Goal: Communication & Community: Answer question/provide support

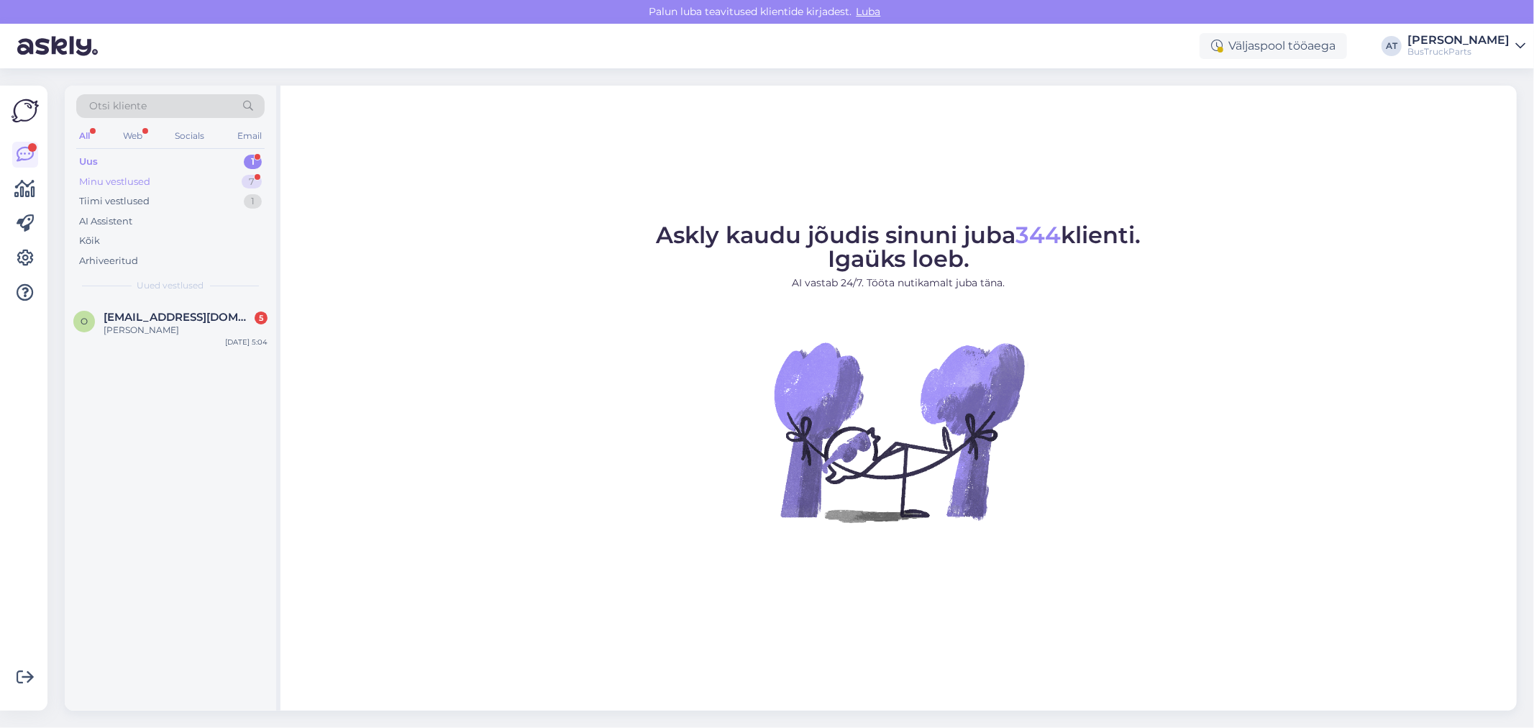
click at [173, 187] on div "Minu vestlused 7" at bounding box center [170, 182] width 188 height 20
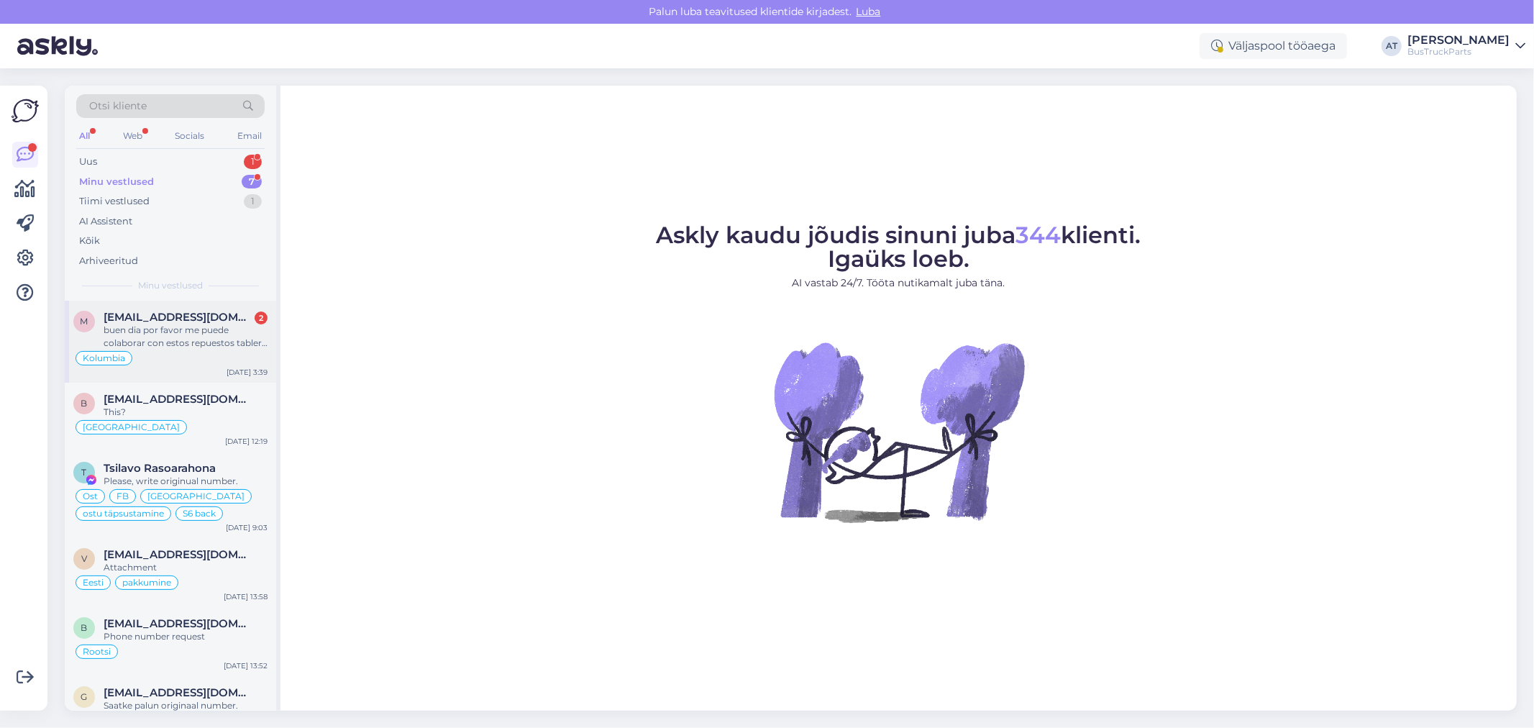
click at [163, 341] on div "buen dia por favor me puede colaborar con estos repuestos tablero de instrument…" at bounding box center [186, 337] width 164 height 26
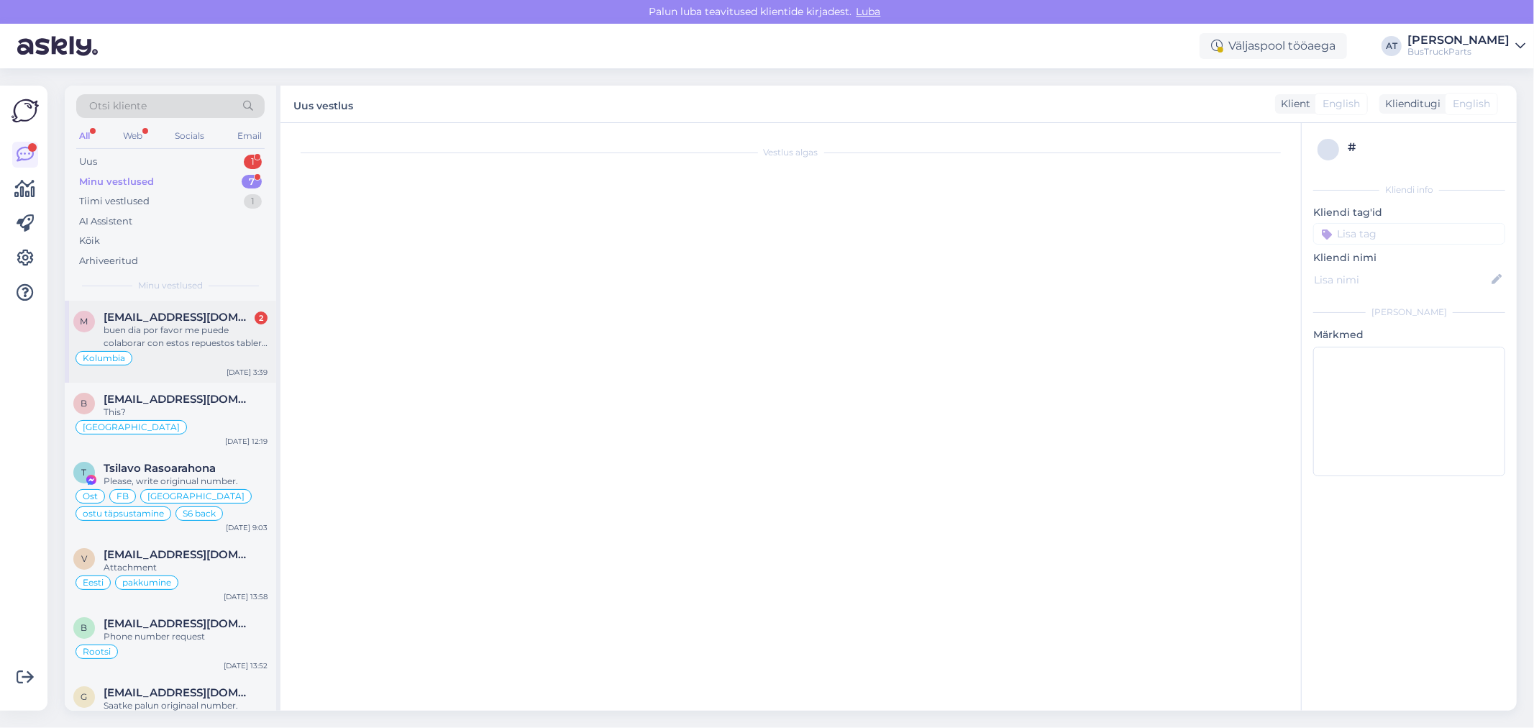
scroll to position [702, 0]
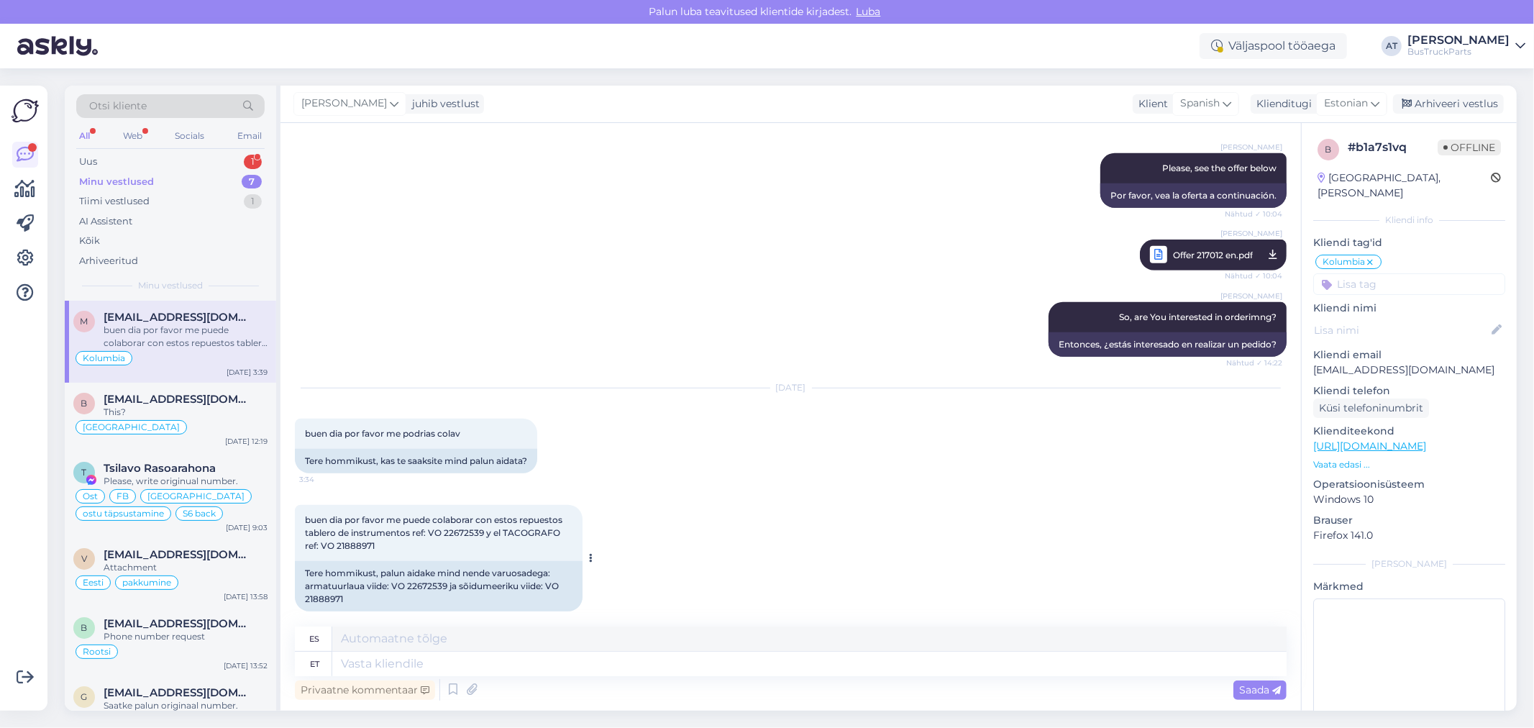
click at [434, 574] on div "Tere hommikust, palun aidake mind nende varuosadega: armatuurlaua viide: VO 226…" at bounding box center [439, 586] width 288 height 50
copy div "22672539"
click at [1062, 667] on textarea at bounding box center [809, 664] width 954 height 24
type textarea "I w"
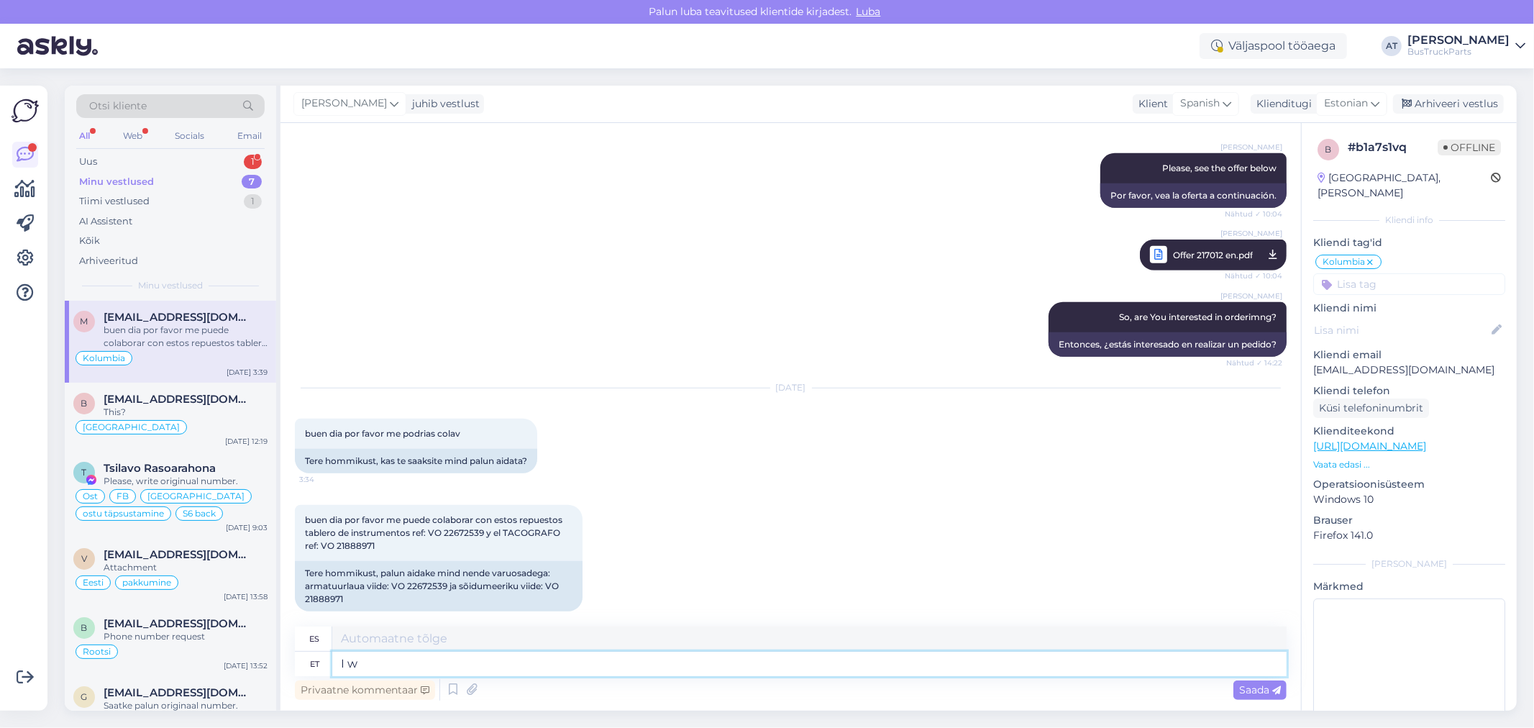
type textarea "I"
type textarea "I will"
type textarea "lo haré"
type textarea "I will checl!"
type textarea "¡Lo comprobaré!"
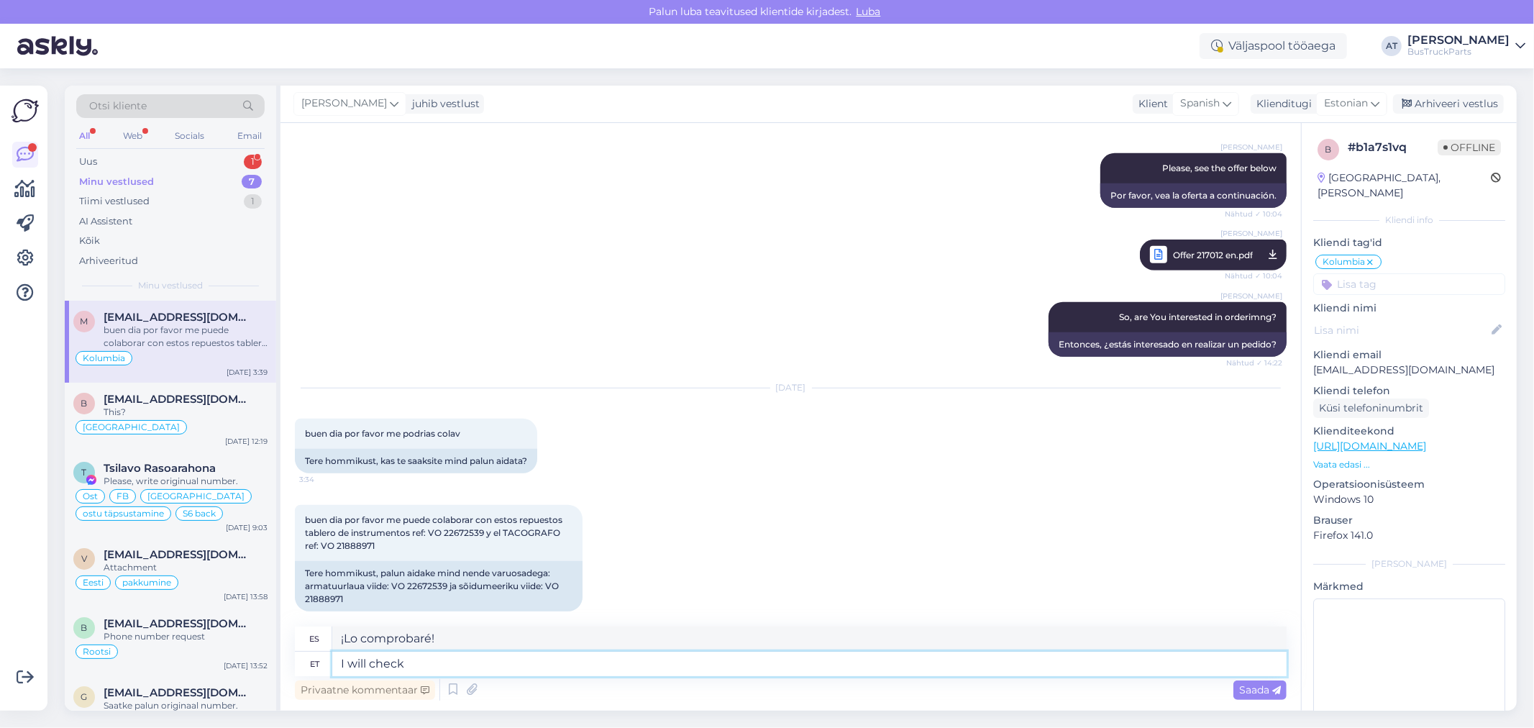
type textarea "I will check"
type textarea "Voy a comprobarlo."
type textarea "I will check availabilit"
type textarea "Comprobaré la disponibilidad."
type textarea "I will check availability. Please, w"
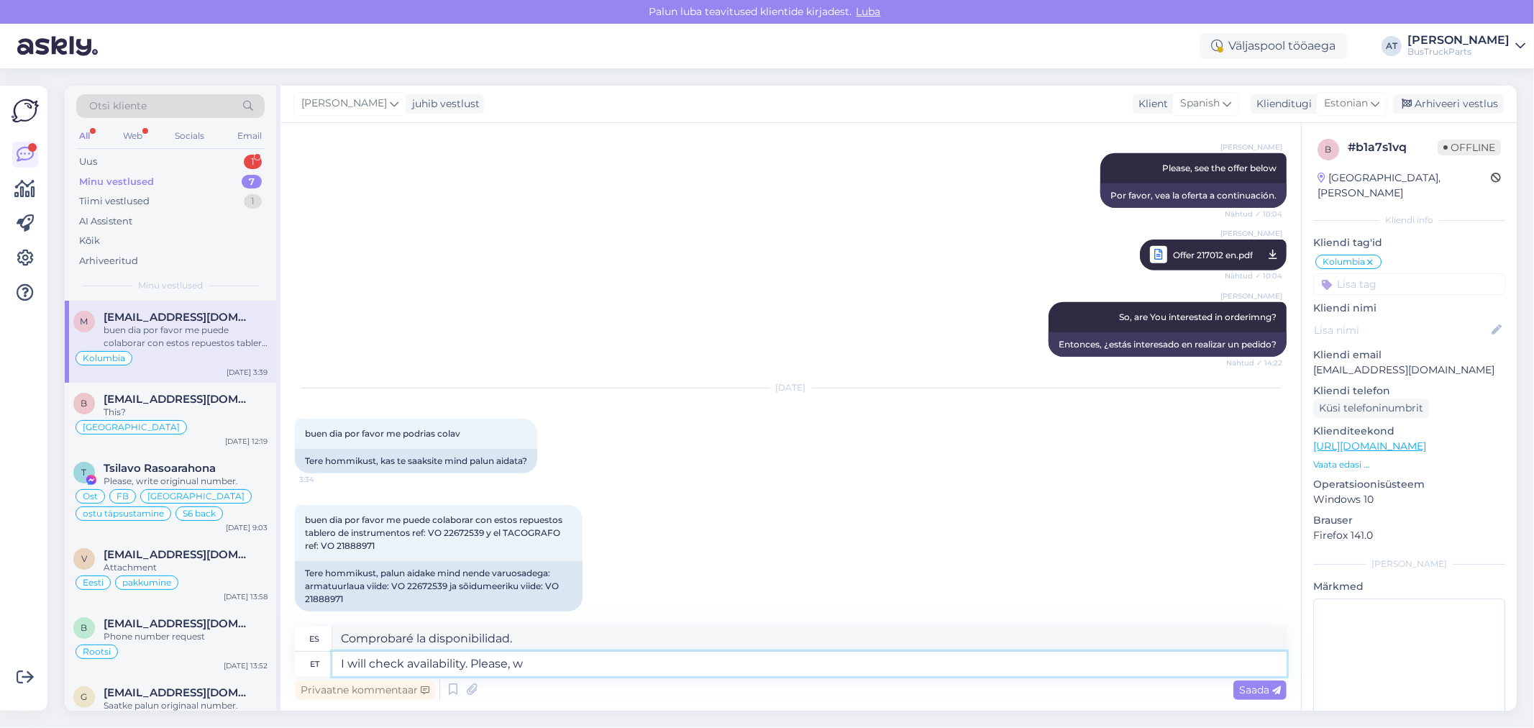
type textarea "Consultaré la disponibilidad. Por favor."
type textarea "I will check availability. Please, wait a"
type textarea "Comprobaré la disponibilidad. Por favor, espere un momento."
type textarea "I will check availability. Please, wait a moment"
type textarea "Comprobaré la disponibilidad. Espere un momento."
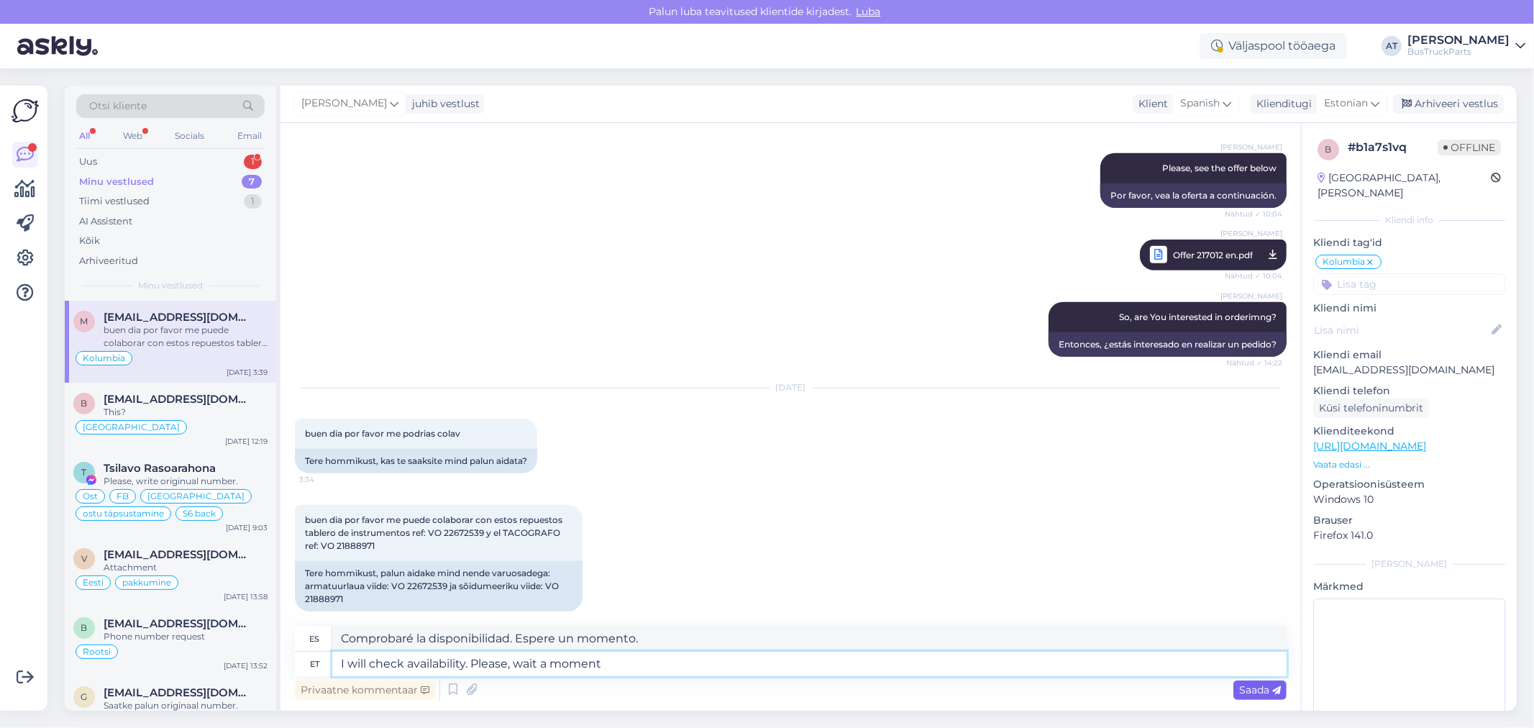
type textarea "I will check availability. Please, wait a moment"
click at [1254, 690] on span "Saada" at bounding box center [1260, 689] width 42 height 13
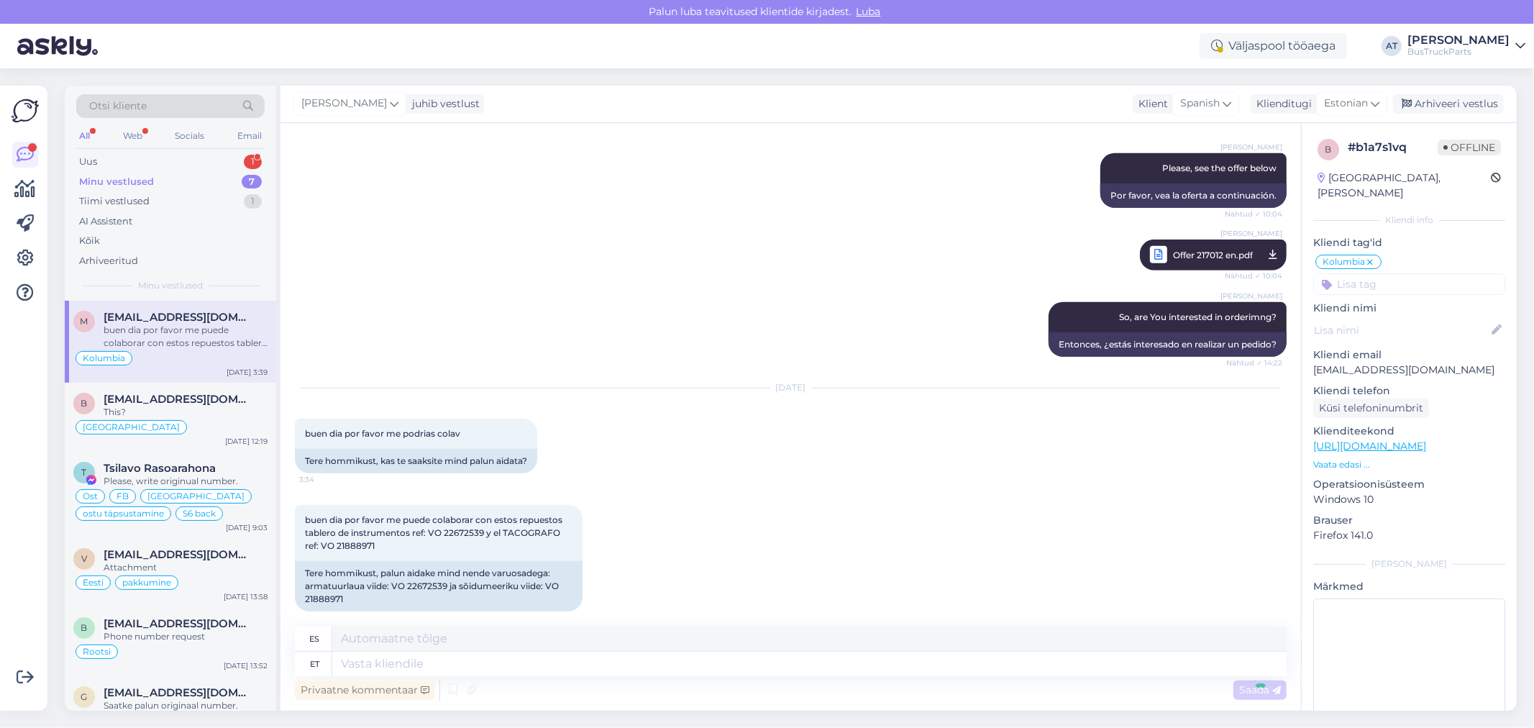
scroll to position [788, 0]
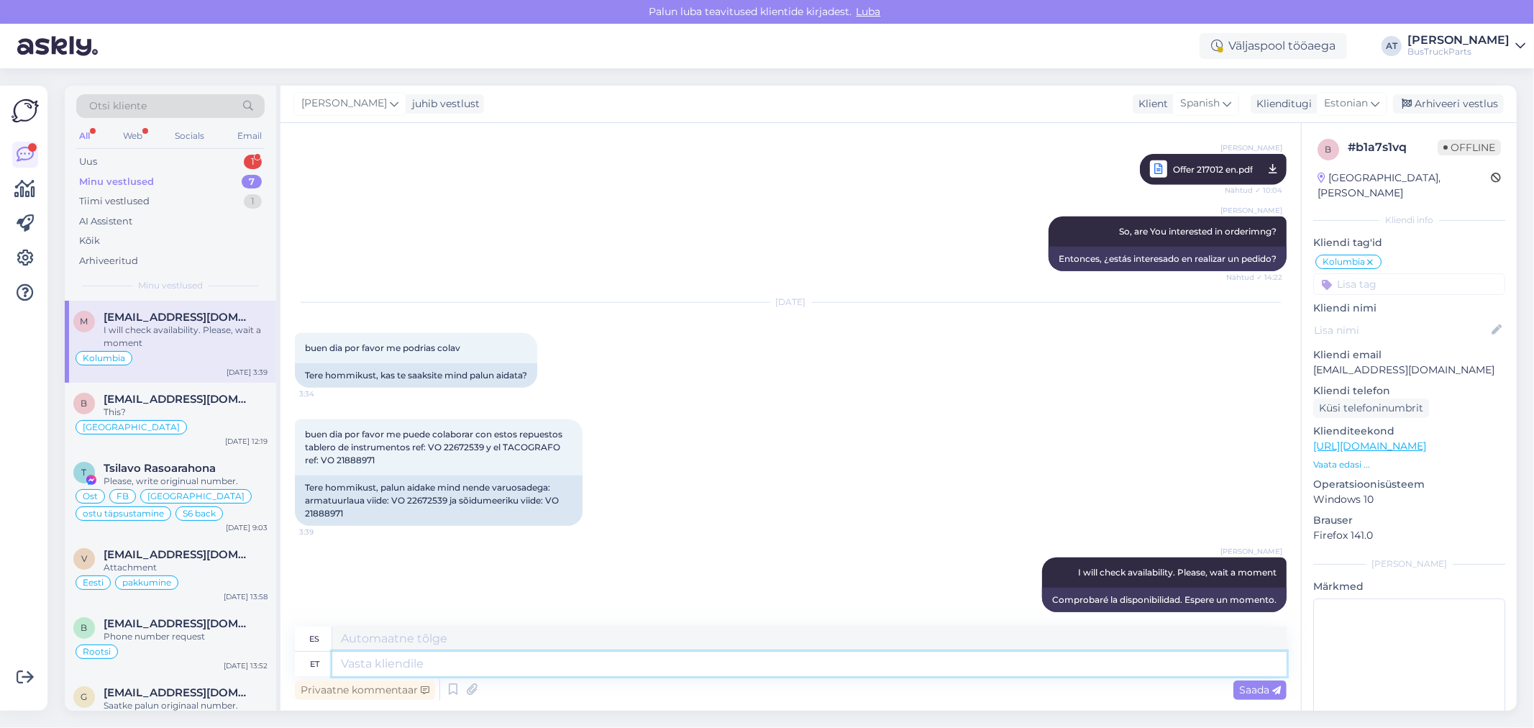
click at [742, 660] on textarea at bounding box center [809, 664] width 954 height 24
paste textarea "Instrument Cluster"
type textarea "Instrument Cluster"
type textarea "Cuadro de instrumentos"
click at [498, 662] on textarea "Instrument Cluster" at bounding box center [809, 664] width 954 height 24
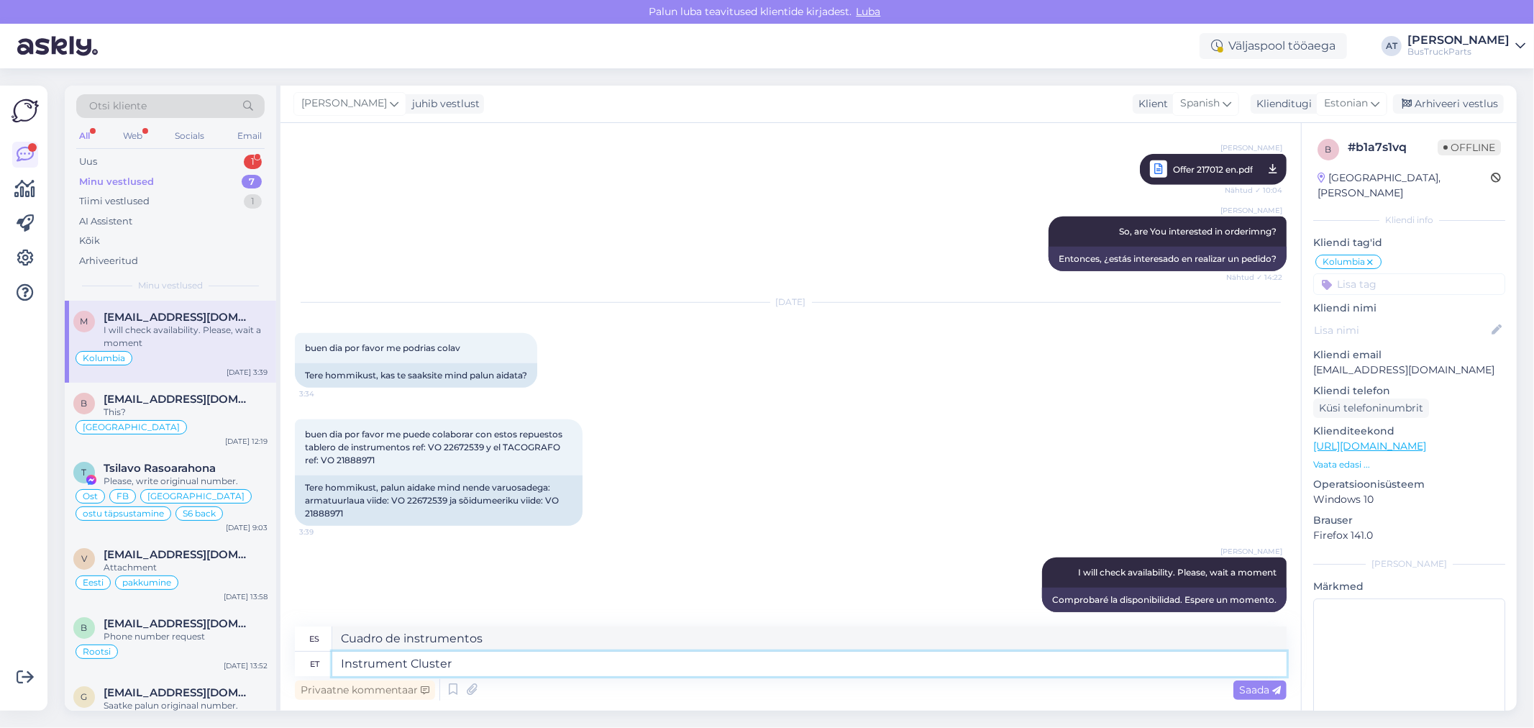
paste textarea "22672539P02"
type textarea "Instrument Cluster 22672539P02"
type textarea "Grupo de instrumentos 22672539P02"
click at [506, 660] on textarea "Instrument Cluster 22672539P02" at bounding box center [809, 664] width 954 height 24
type textarea "Instrument Cluster 22672539-P02"
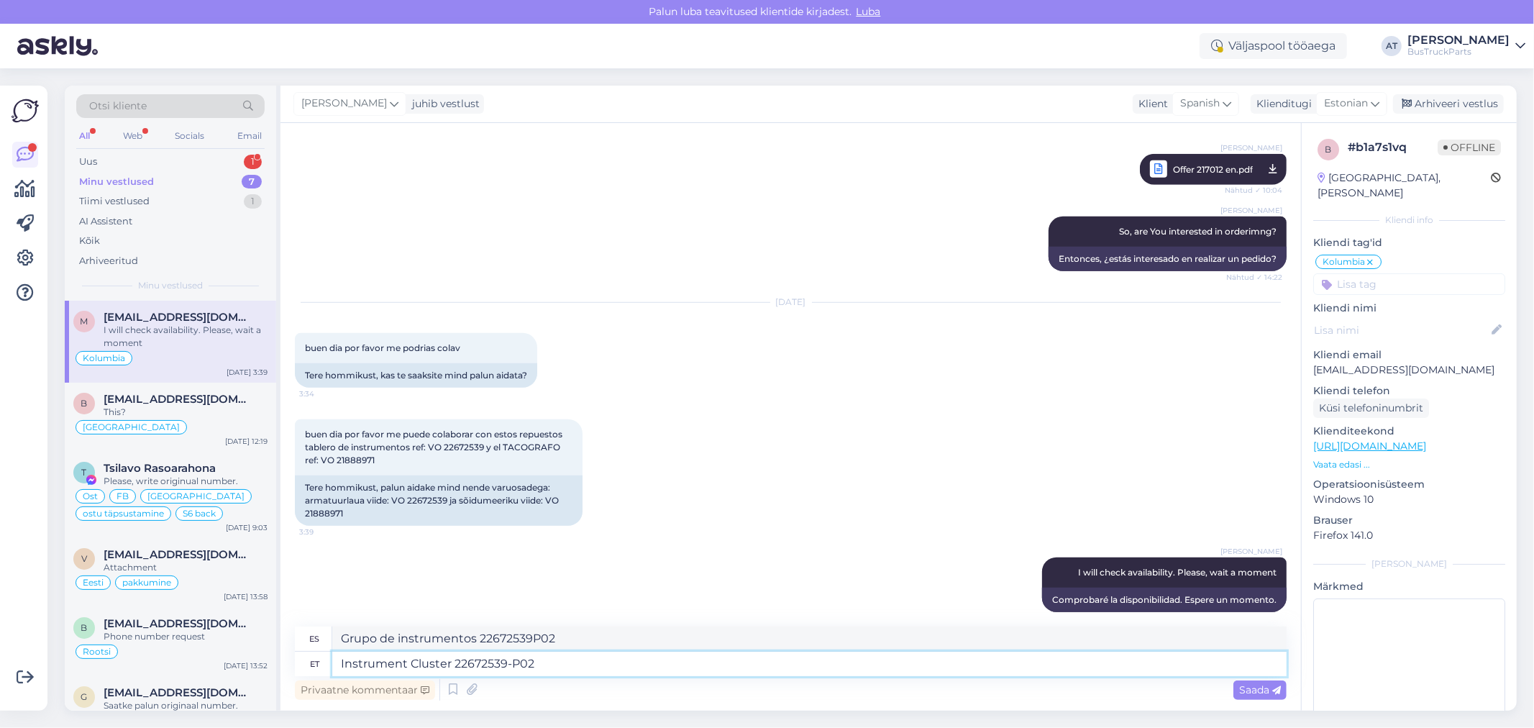
type textarea "Grupo de instrumentos 22672539-P02"
click at [644, 665] on textarea "Instrument Cluster 22672539-P02" at bounding box center [809, 664] width 954 height 24
paste textarea "[URL][DOMAIN_NAME]"
type textarea "Instrument Cluster 22672539-P02 - [URL][DOMAIN_NAME]"
type textarea "Grupo de instrumentos 22672539-P02 -"
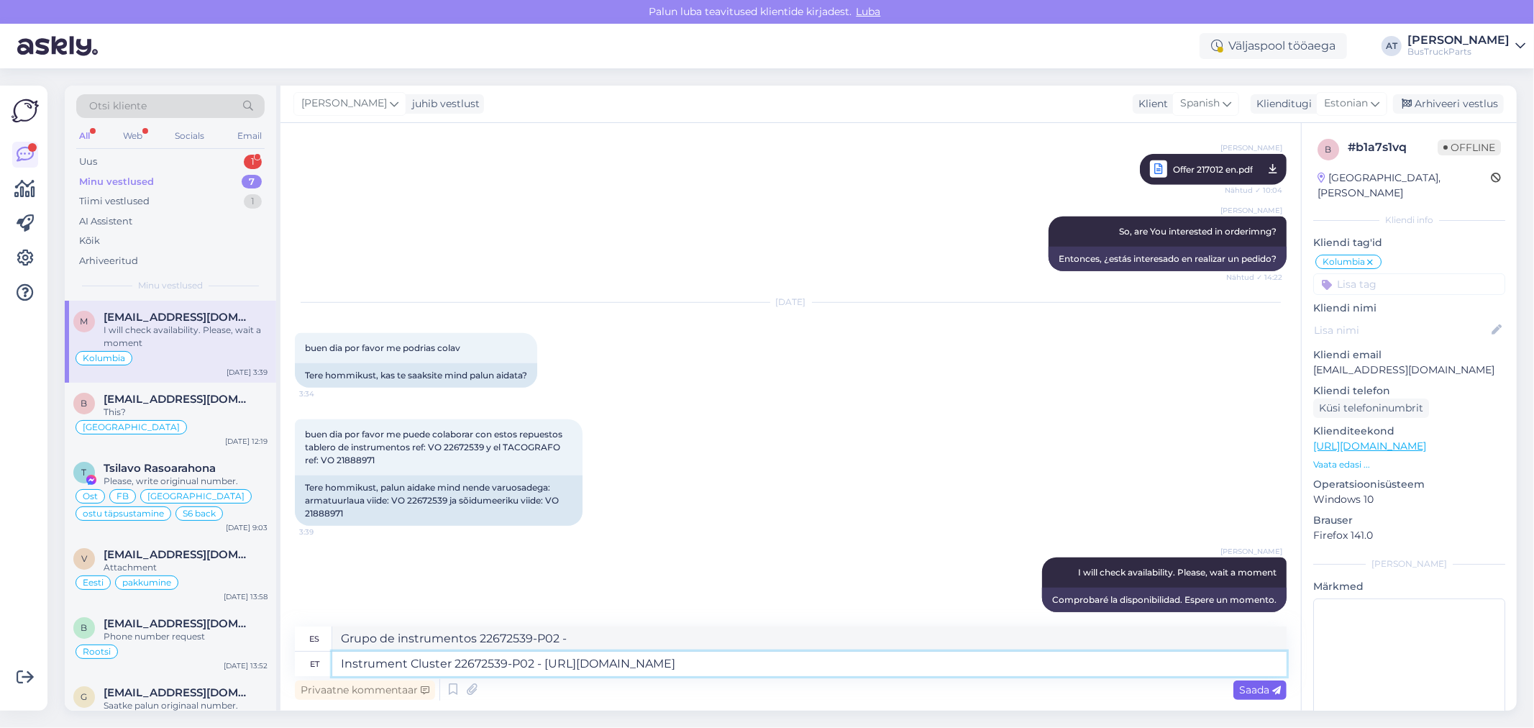
type textarea "Instrument Cluster 22672539-P02 - [URL][DOMAIN_NAME]"
type textarea "Panel de instrumentos 22672539-P02 - [URL][DOMAIN_NAME]"
click at [1241, 690] on span "Saada" at bounding box center [1260, 689] width 42 height 13
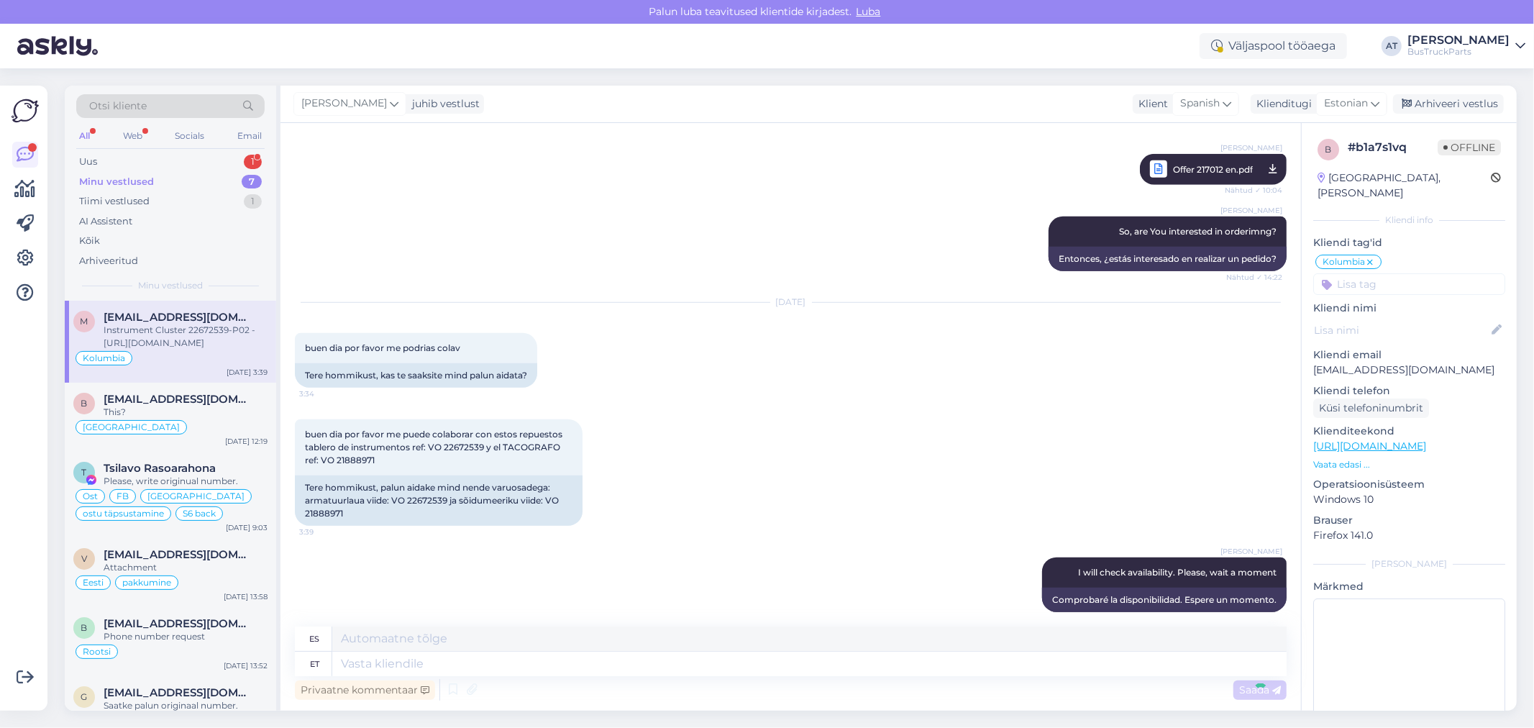
scroll to position [926, 0]
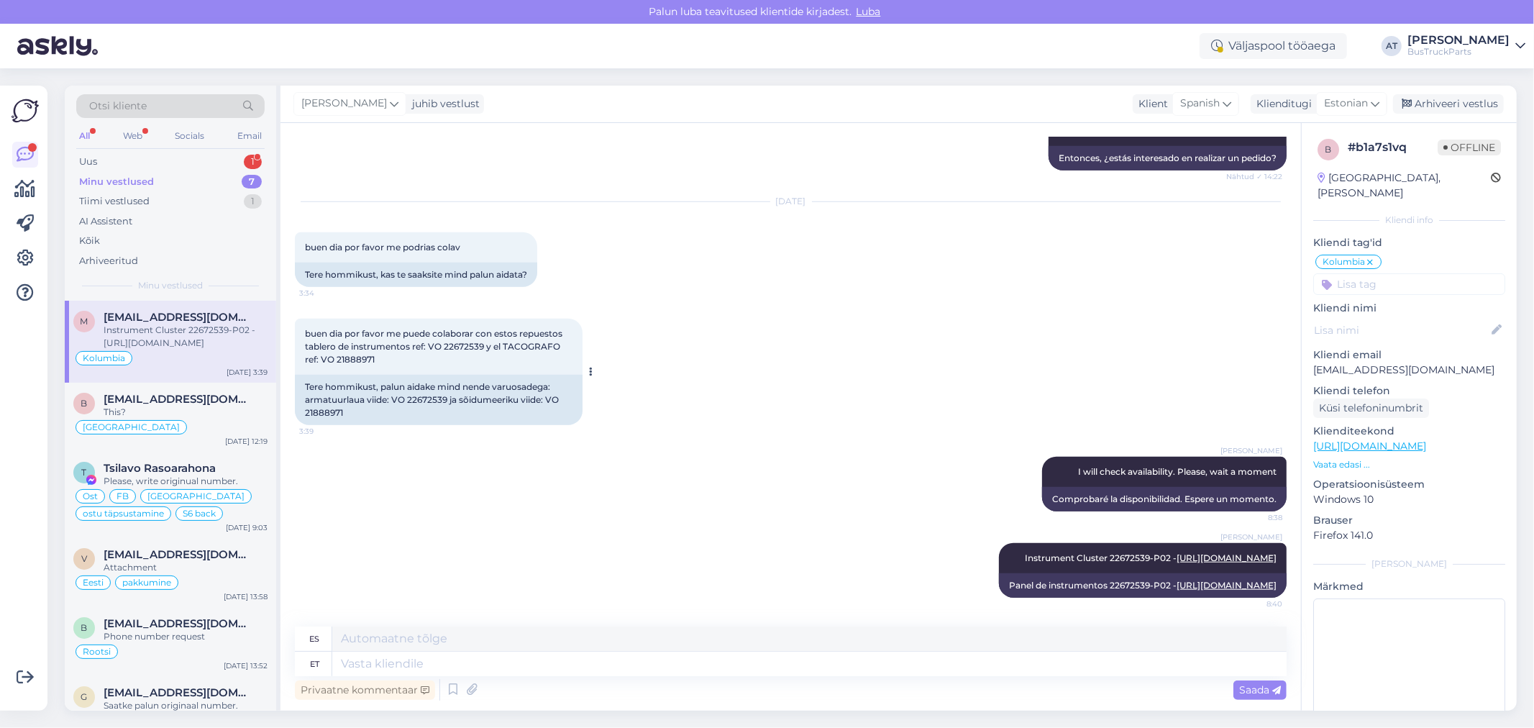
click at [334, 375] on div "Tere hommikust, palun aidake mind nende varuosadega: armatuurlaua viide: VO 226…" at bounding box center [439, 400] width 288 height 50
copy div "21888971"
click at [843, 658] on textarea at bounding box center [809, 664] width 954 height 24
paste textarea "21888971"
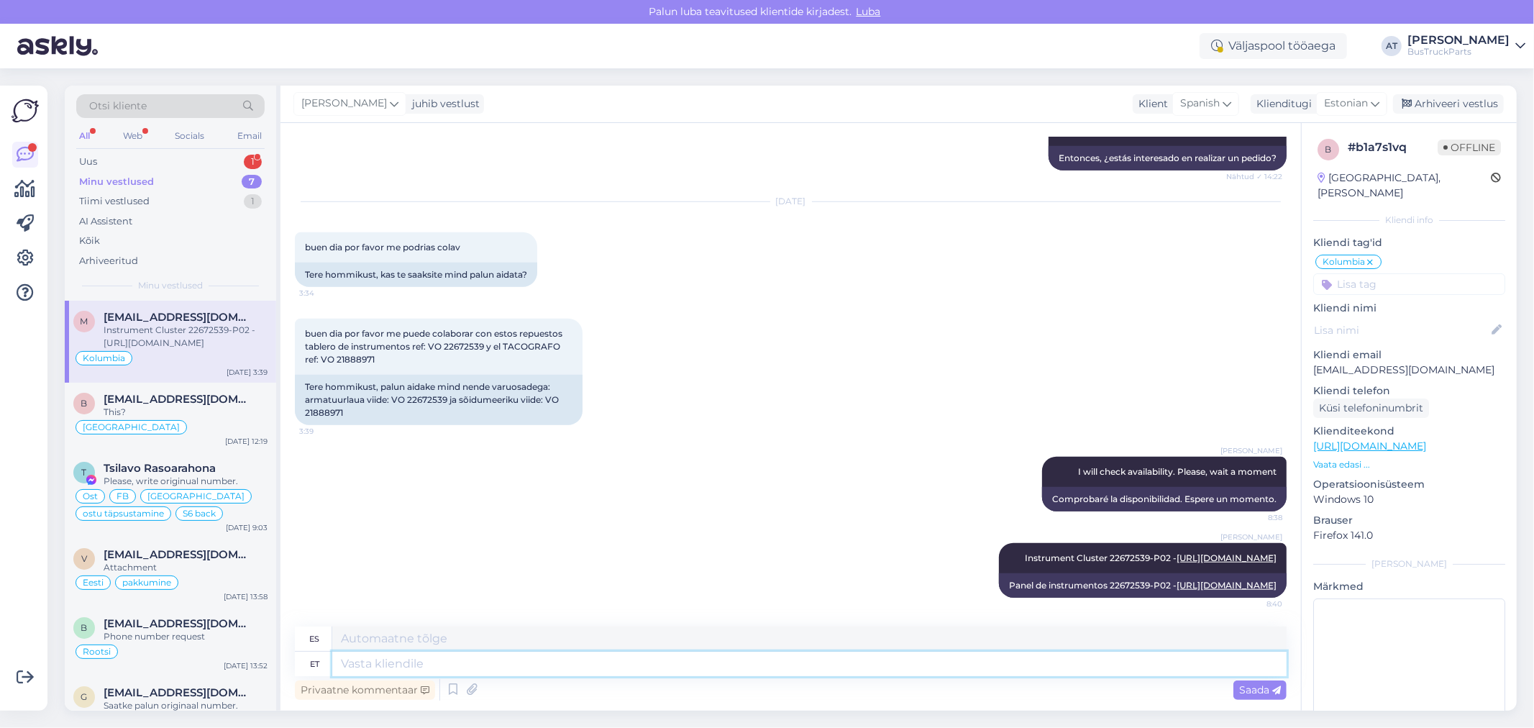
type textarea "21888971"
click at [339, 659] on textarea "21888971" at bounding box center [809, 664] width 954 height 24
type textarea "Tachograph 21888971"
type textarea "Tacógrafo 21888971"
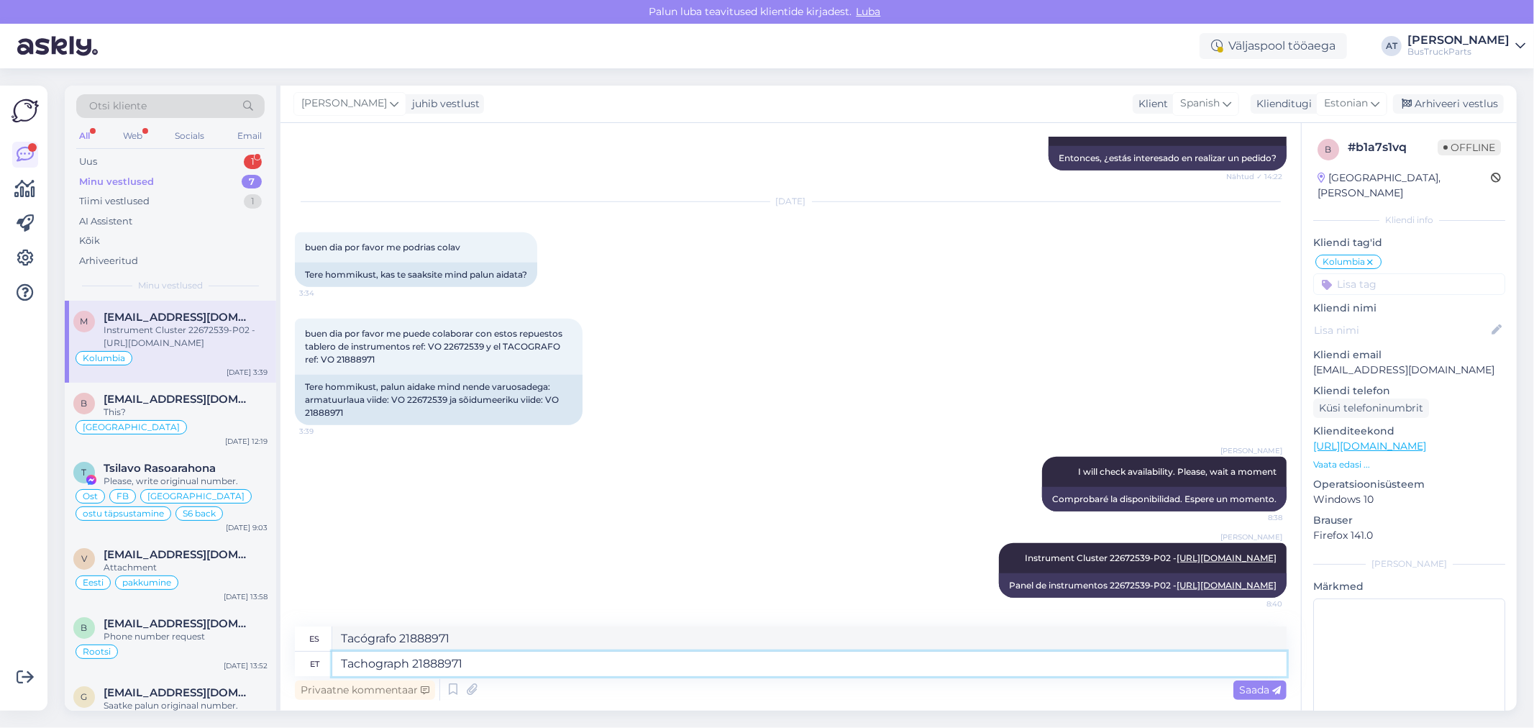
click at [511, 659] on textarea "Tachograph 21888971" at bounding box center [809, 664] width 954 height 24
type textarea "Tachograph 21888971 we do"
type textarea "Tacógrafo 21888971 nosotros"
type textarea "Tachograph 21888971 we don´thave. S"
type textarea "Tacógrafo 21888971 no tenemos."
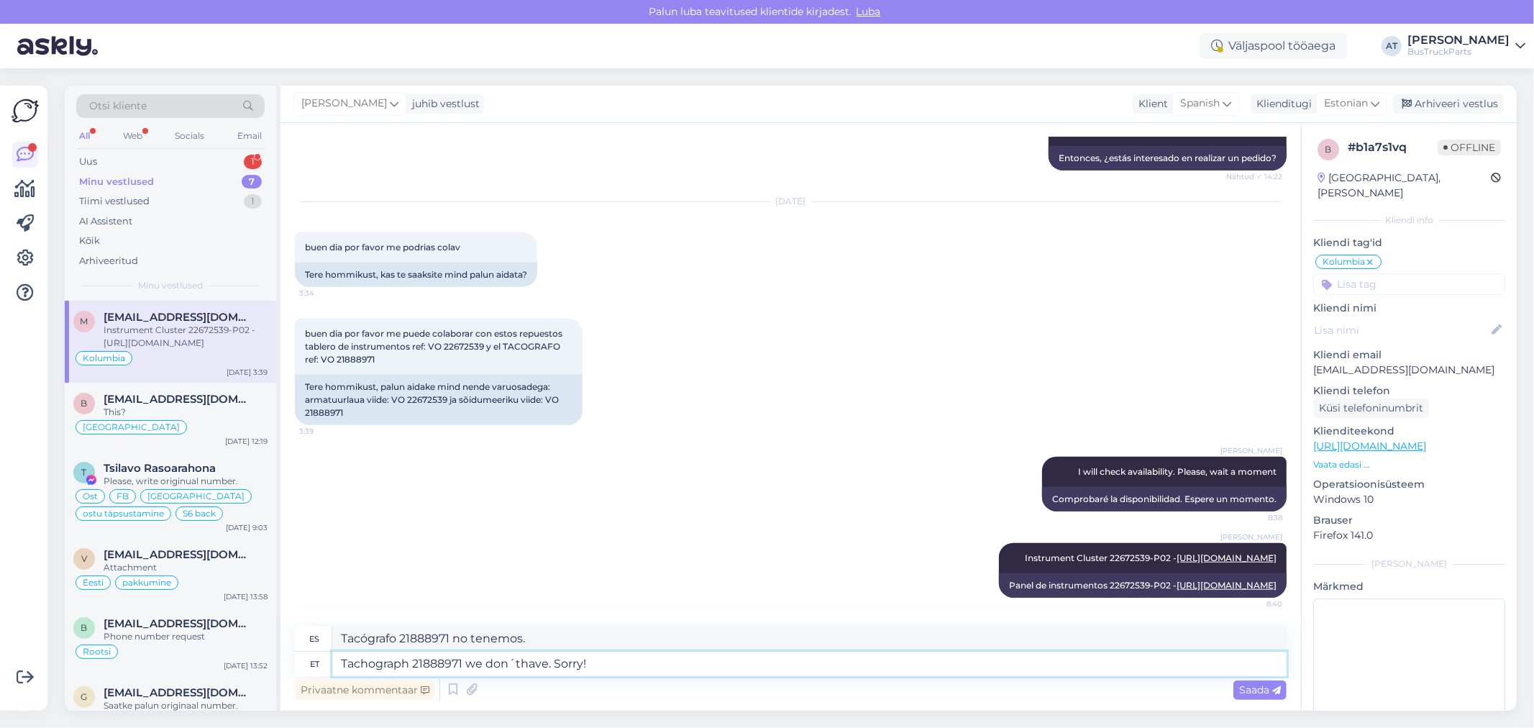
type textarea "Tachograph 21888971 we don´thave. Sorry!"
type textarea "No tenemos el tacógrafo 21888971. ¡Lo sentimos!"
type textarea "Tachograph 21888971 we don´thave. Sorry!"
click at [1254, 695] on div "Saada" at bounding box center [1259, 689] width 53 height 19
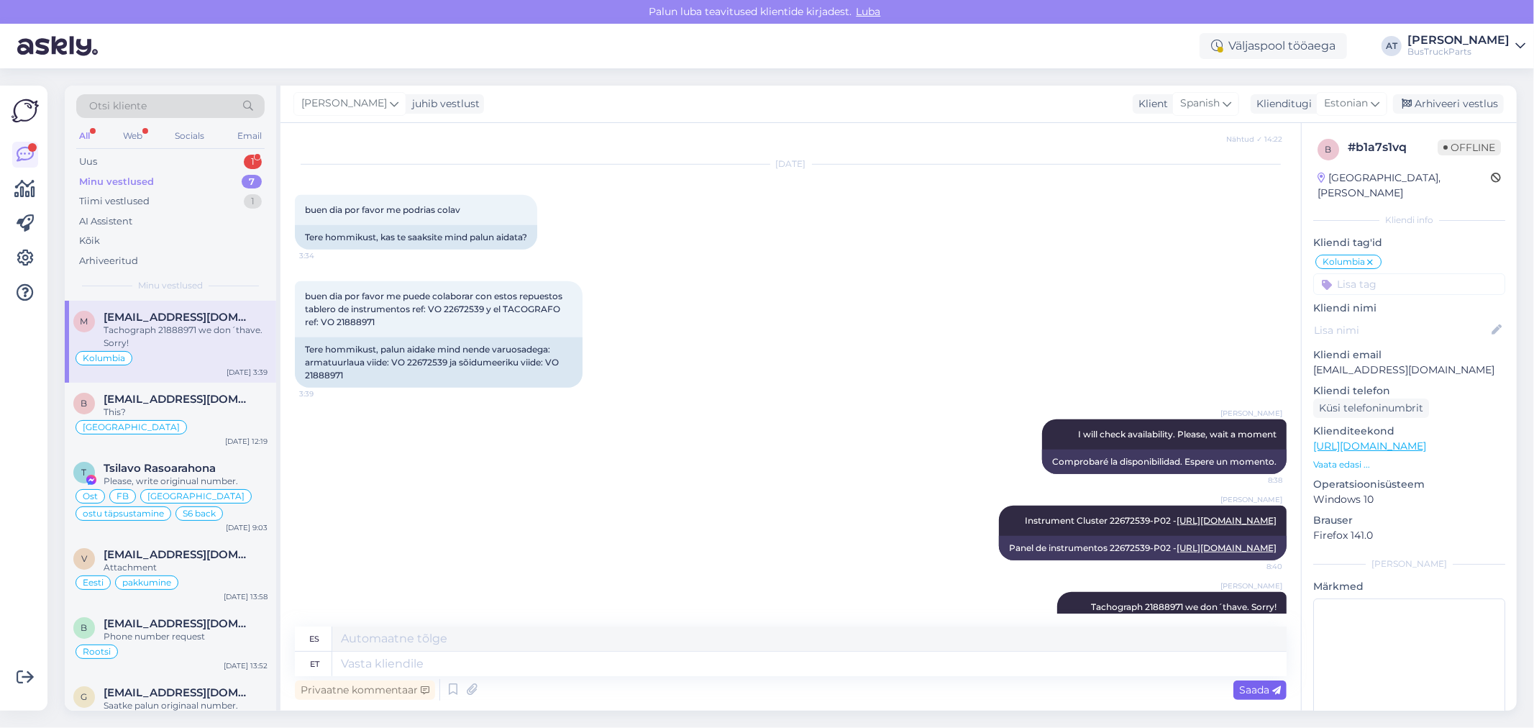
scroll to position [1012, 0]
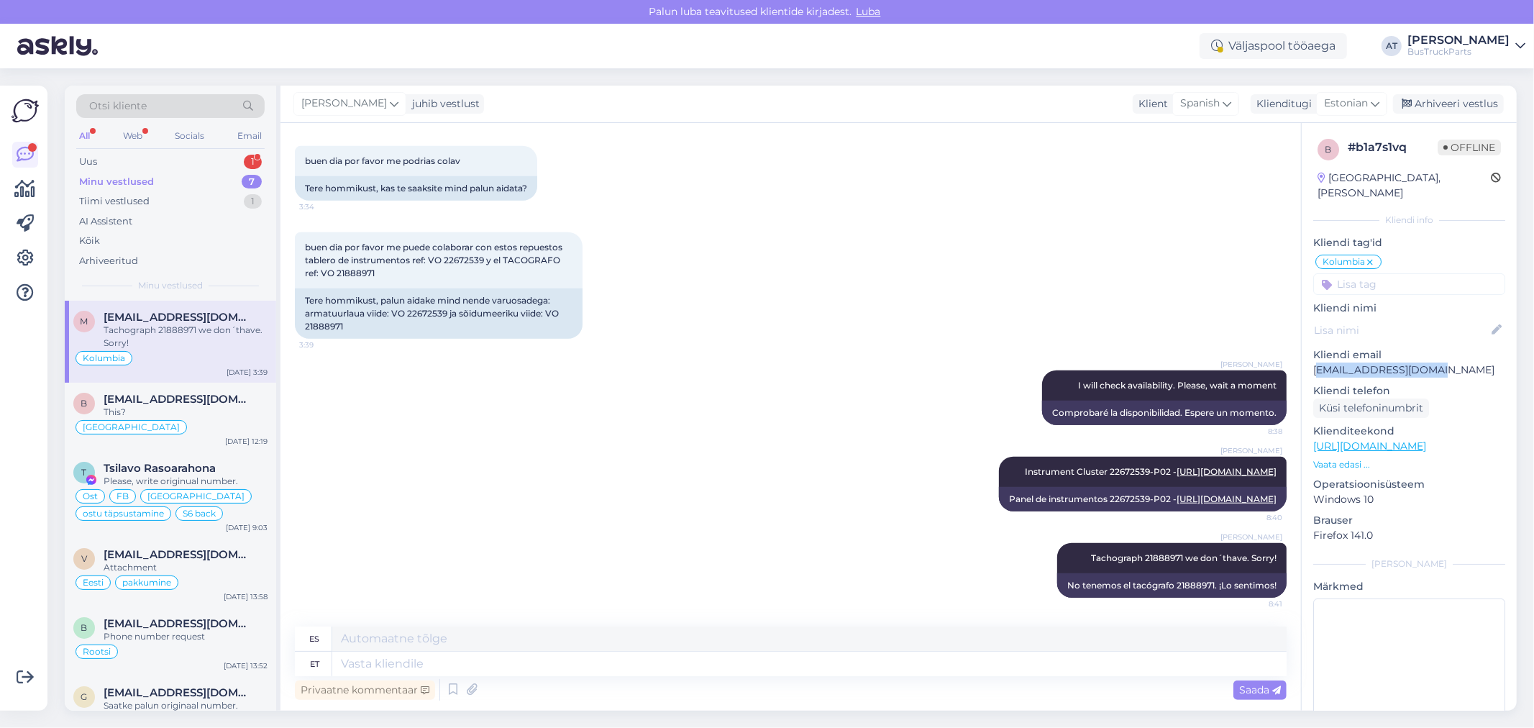
drag, startPoint x: 1330, startPoint y: 351, endPoint x: 1451, endPoint y: 355, distance: 120.2
click at [1451, 362] on p "[EMAIL_ADDRESS][DOMAIN_NAME]" at bounding box center [1409, 369] width 192 height 15
click at [1433, 362] on p "[EMAIL_ADDRESS][DOMAIN_NAME]" at bounding box center [1409, 369] width 192 height 15
drag, startPoint x: 1442, startPoint y: 355, endPoint x: 1307, endPoint y: 355, distance: 135.2
click at [1307, 355] on div "b # b1a7s1vq Offline [GEOGRAPHIC_DATA], [PERSON_NAME] Kliendi info Kliendi tag'…" at bounding box center [1409, 436] width 215 height 626
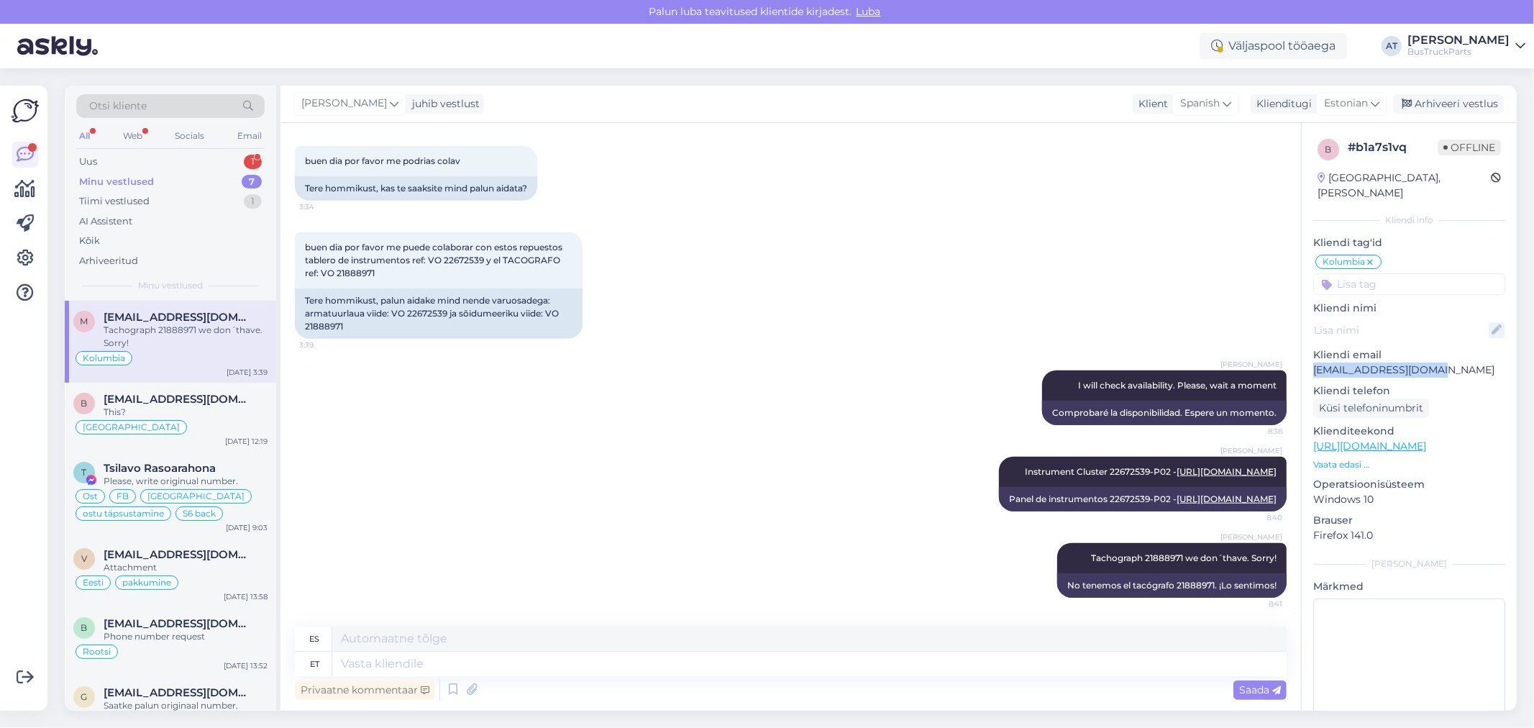
copy p "[EMAIL_ADDRESS][DOMAIN_NAME]"
click at [830, 659] on textarea at bounding box center [809, 664] width 954 height 24
type textarea "Few day"
type textarea "Pocos"
type textarea "Few days a"
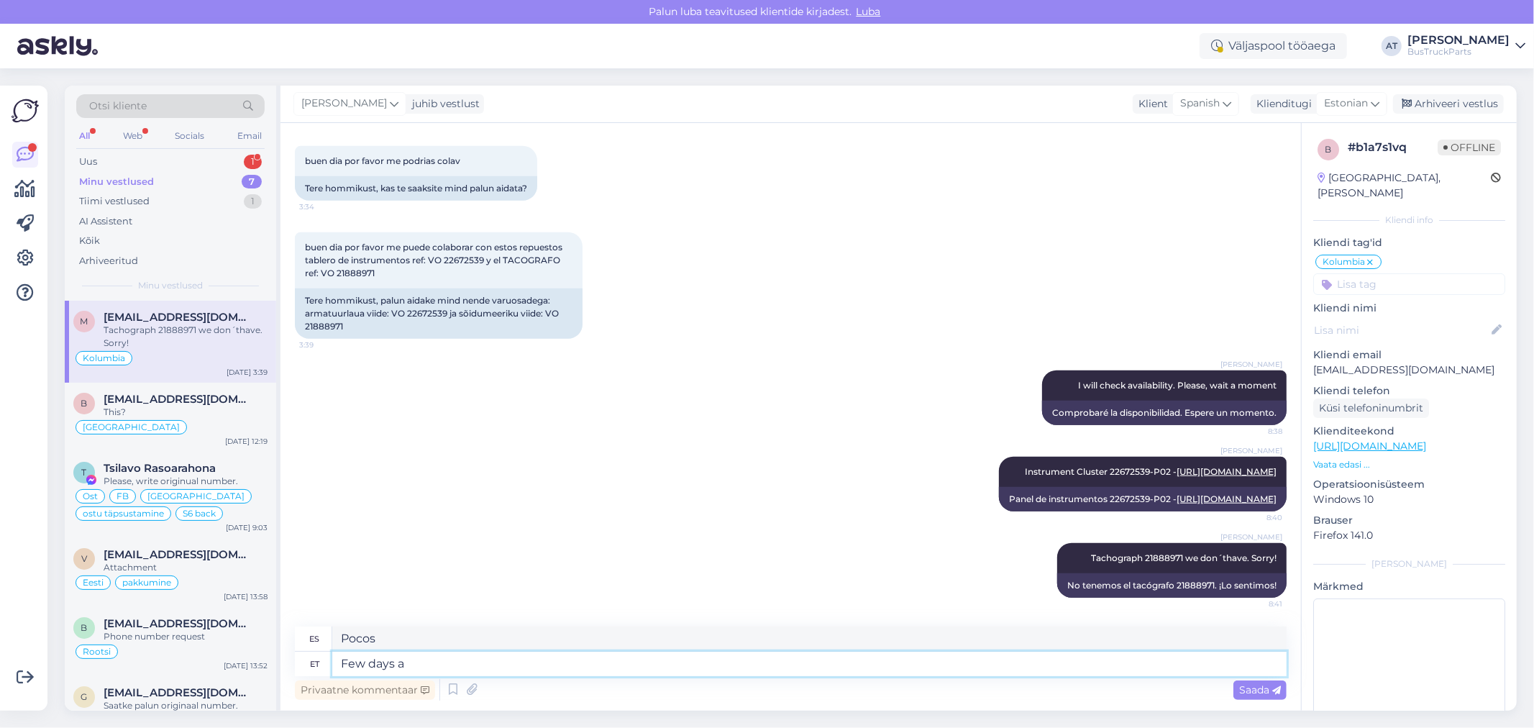
type textarea "Algunos [PERSON_NAME]"
type textarea "Few days ago"
type textarea "Hace unos [PERSON_NAME]"
type textarea "Few days ago You"
type textarea "Hace unos [PERSON_NAME] Tú"
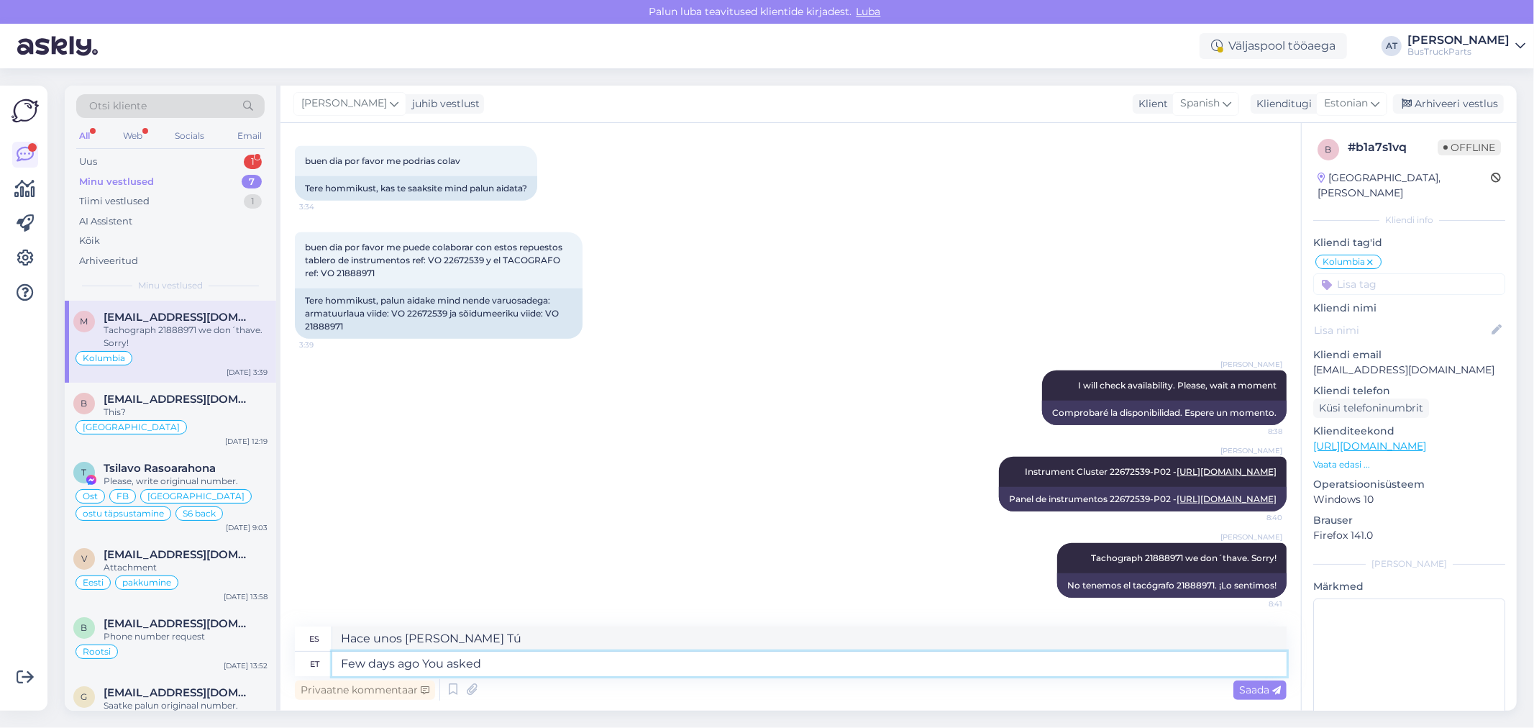
type textarea "Few days ago You asked u"
type textarea "Hace unos [PERSON_NAME] me preguntaste"
type textarea "Few days ago You asked us ab"
type textarea "Hace unos [PERSON_NAME] nos preguntaste"
type textarea "Few days ago You asked us about"
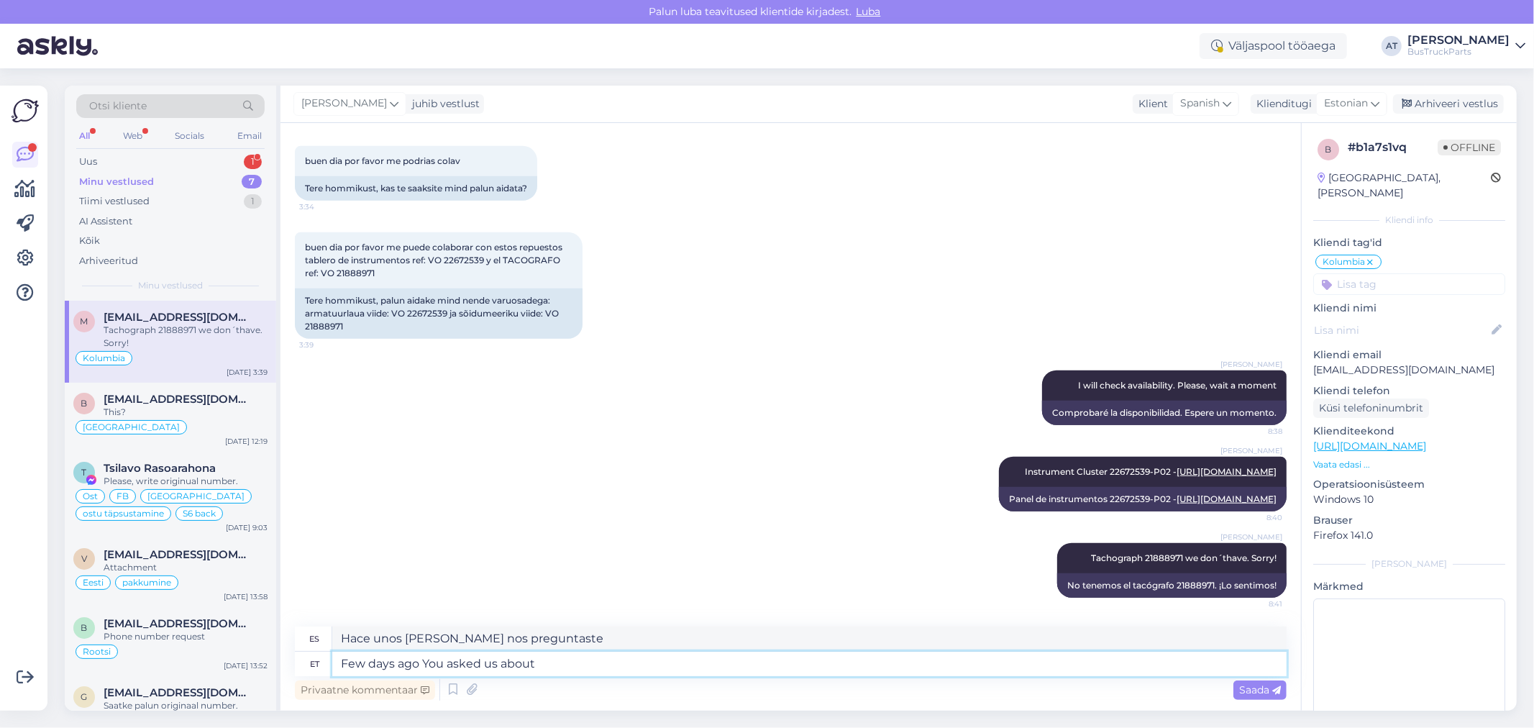
type textarea "Hace unos [PERSON_NAME] nos preguntaste sobre"
type textarea "Few days ago You asked us about another"
type textarea "Hace unos [PERSON_NAME] nos preguntaste por otra"
type textarea "Few days ago You asked us about another instrument"
type textarea "Hace unos [PERSON_NAME] nos preguntaste por otro instrumento"
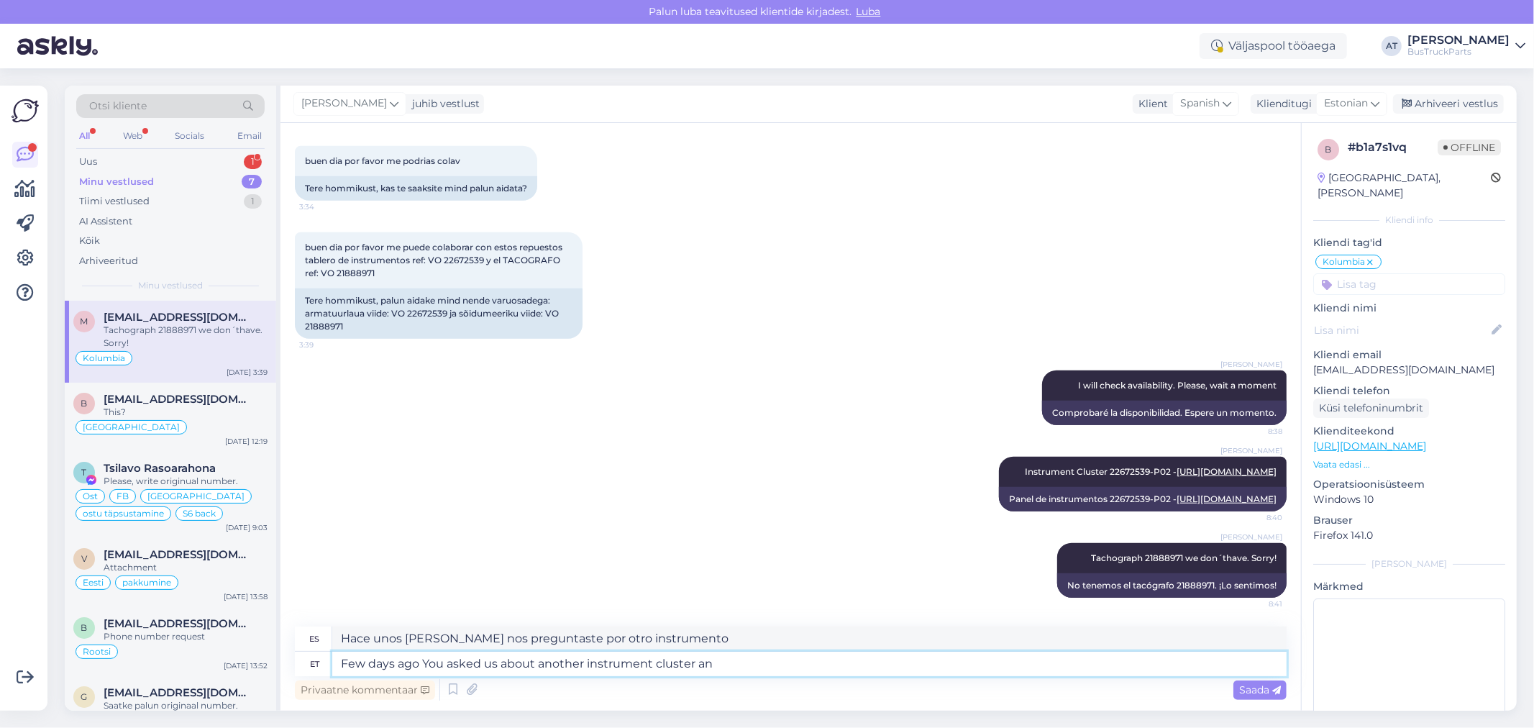
type textarea "Few days ago You asked us about another instrument cluster and"
type textarea "Hace unos [PERSON_NAME] nos preguntaste por otro cuadro de instrumentos"
type textarea "Few days ago You asked us about another instrument cluster and"
type textarea "Hace unos [PERSON_NAME] nos preguntaste por otro cuadro de instrumentos y"
type textarea "Few days ago You asked us about another instrument cluster and we s"
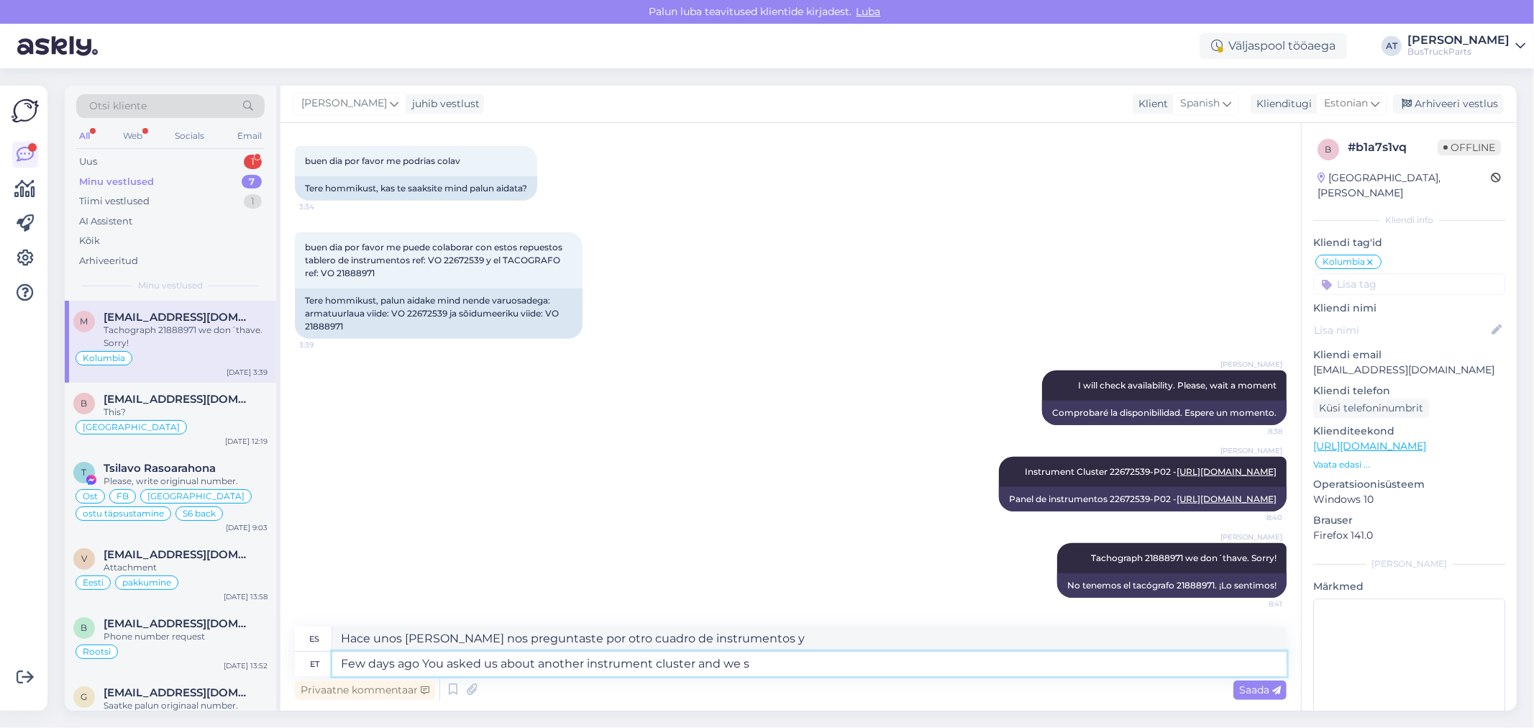
type textarea "Hace unos [PERSON_NAME] nos preguntaste por otro cuadro de instrumentos y te co…"
type textarea "Few days ago You asked us about another instrument cluster and we sent"
type textarea "Hace unos [PERSON_NAME] nos preguntaste por otro cuadro de instrumentos y te en…"
type textarea "Few days ago You asked us about another instrument cluster and we sent You offe…"
type textarea "Hace unos [PERSON_NAME] nos preguntaste por otro cuadro de instrumentos y te en…"
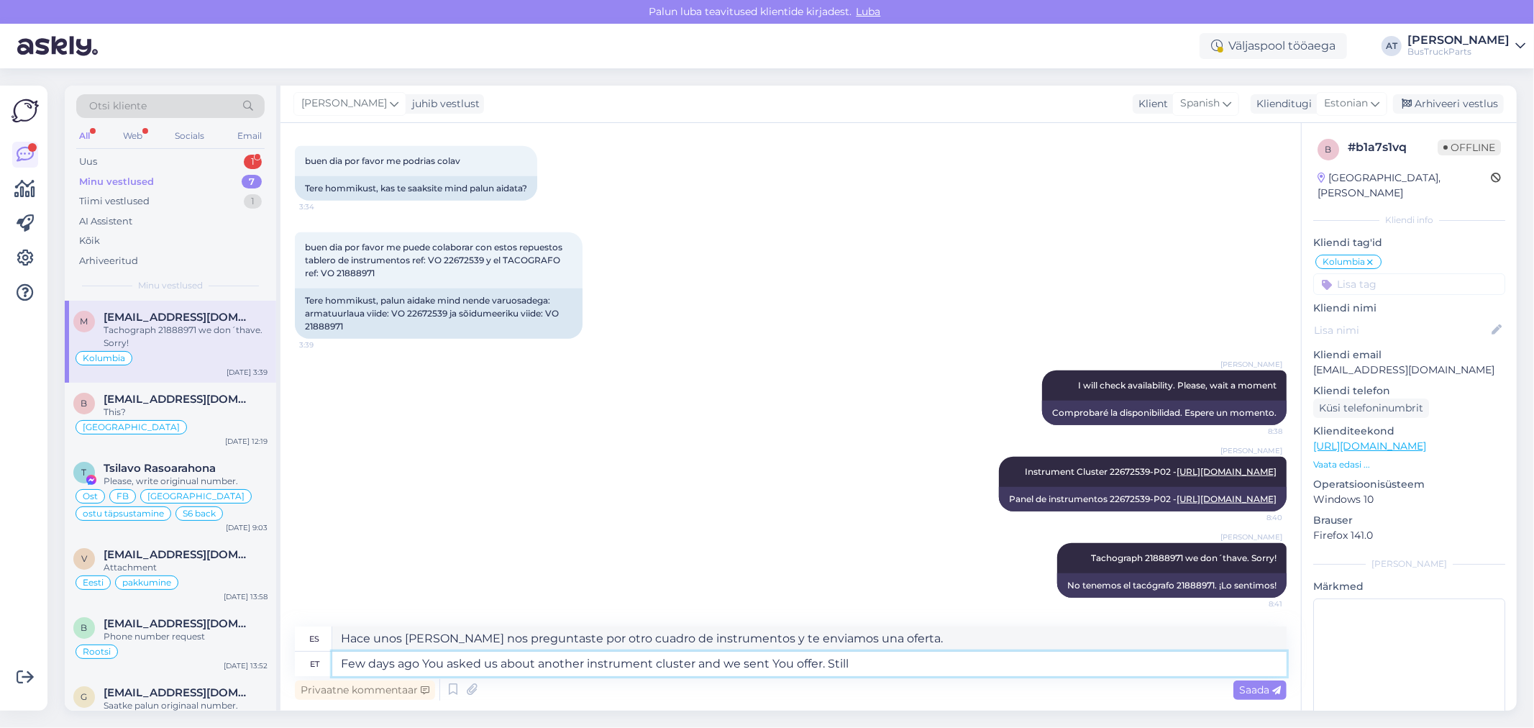
type textarea "Few days ago You asked us about another instrument cluster and we sent You offe…"
type textarea "Hace unos [PERSON_NAME] nos preguntaste por otro cuadro de instrumentos y te en…"
type textarea "Few days ago You asked us about another instrument cluster and we sent You offe…"
type textarea "Hace unos [PERSON_NAME] nos preguntaste por otro cuadro de instrumentos y te en…"
type textarea "Few days ago You asked us about another instrument cluster and we sent You offe…"
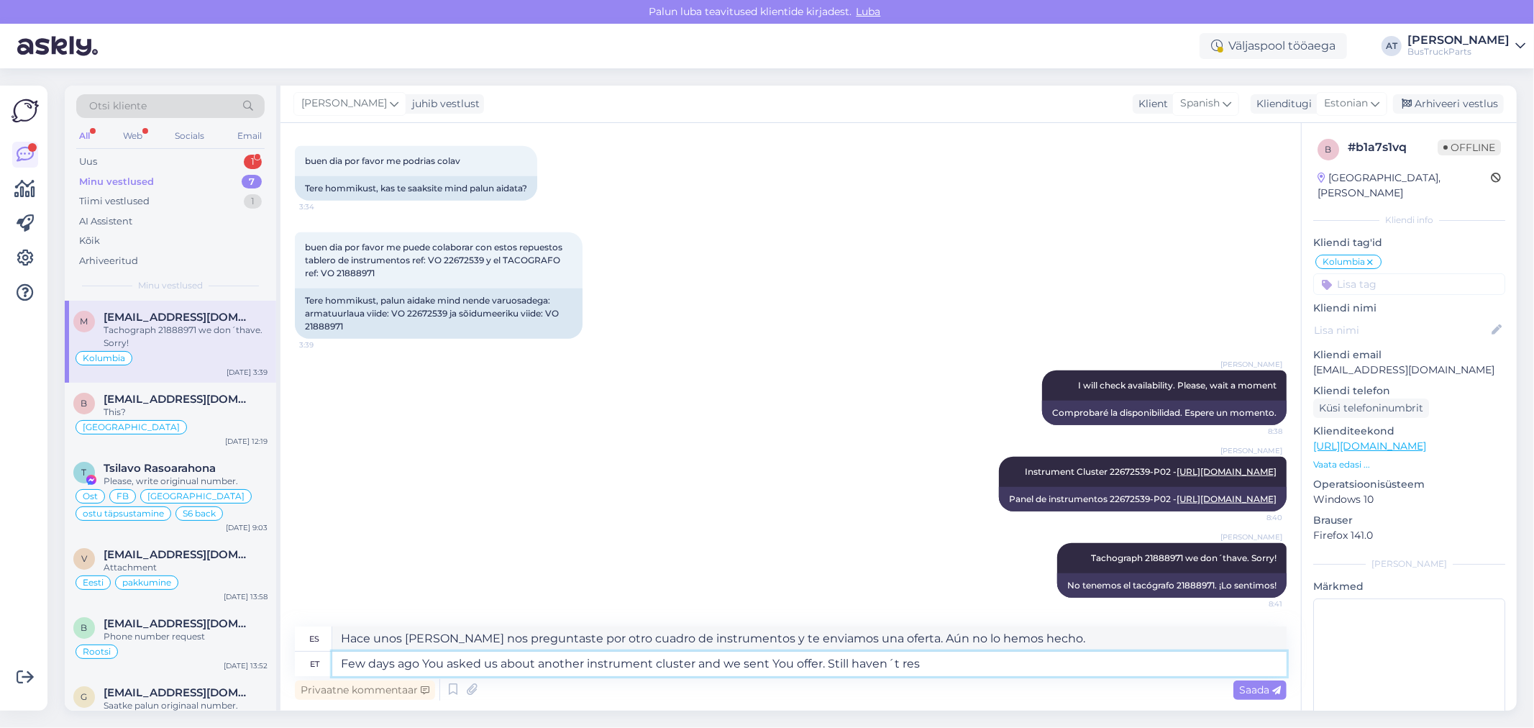
type textarea "Hace unos [PERSON_NAME] nos preguntaste por otro cuadro de instrumentos y te en…"
type textarea "Few days ago You asked us about another instrument cluster and we sent You offe…"
type textarea "Hace unos [PERSON_NAME] nos preguntaste por otro cuadro de instrumentos y te en…"
type textarea "Few days ago You asked us about another instrument cluster and we sent You offe…"
type textarea "Hace unos [PERSON_NAME] nos preguntaste por otro cuadro de instrumentos y te en…"
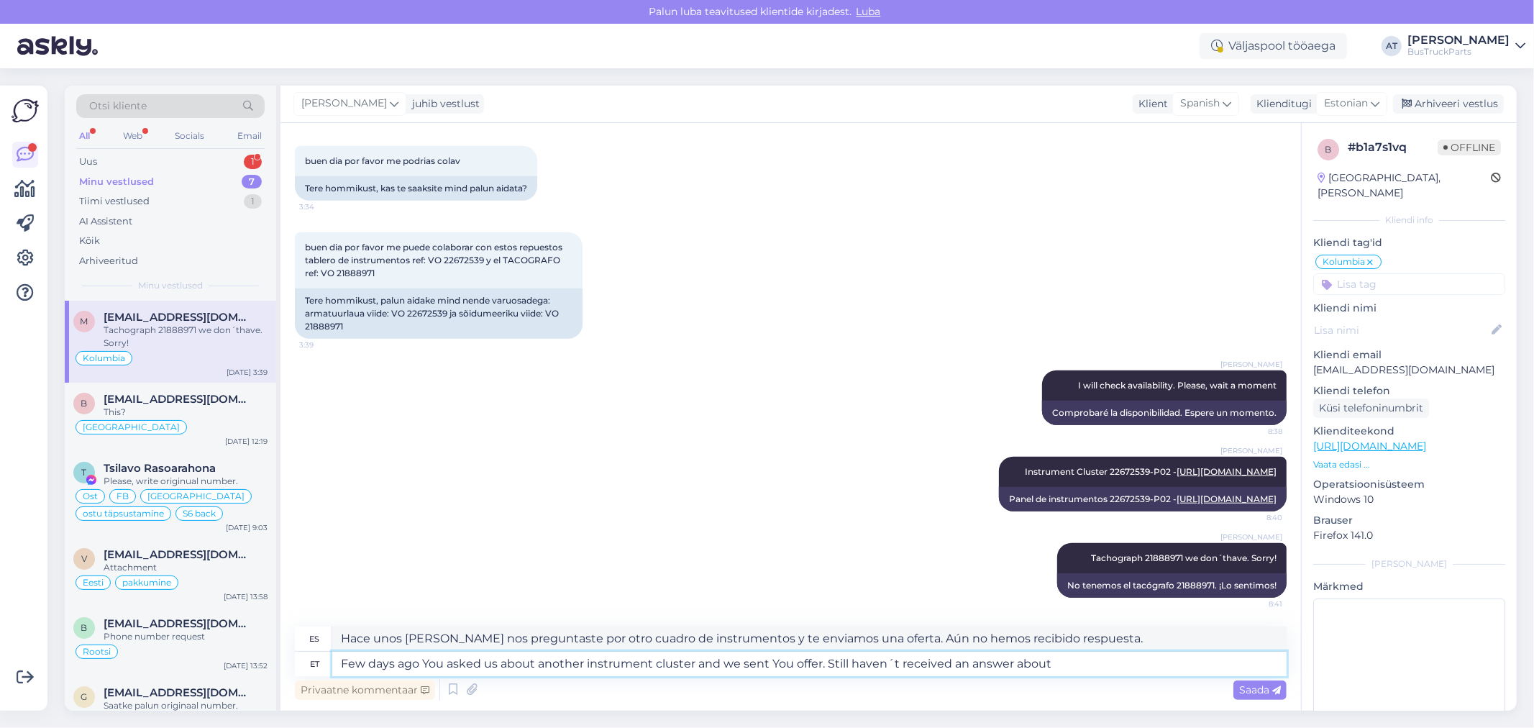
type textarea "Few days ago You asked us about another instrument cluster and we sent You offe…"
type textarea "Hace unos [PERSON_NAME] nos preguntaste sobre otro cuadro de instrumentos y te …"
type textarea "Few days ago You asked us about another instrument cluster and we sent You offe…"
click at [1264, 688] on span "Saada" at bounding box center [1260, 689] width 42 height 13
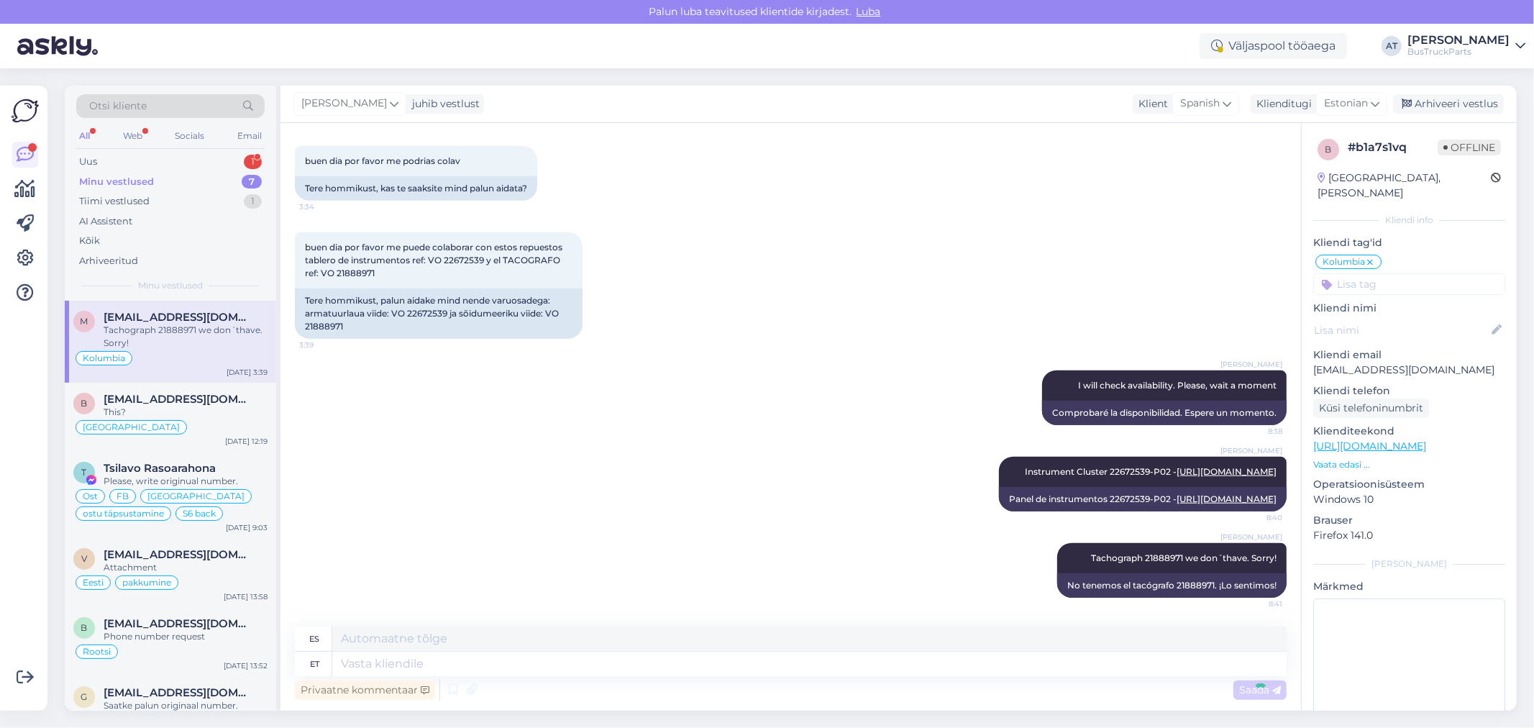
scroll to position [1151, 0]
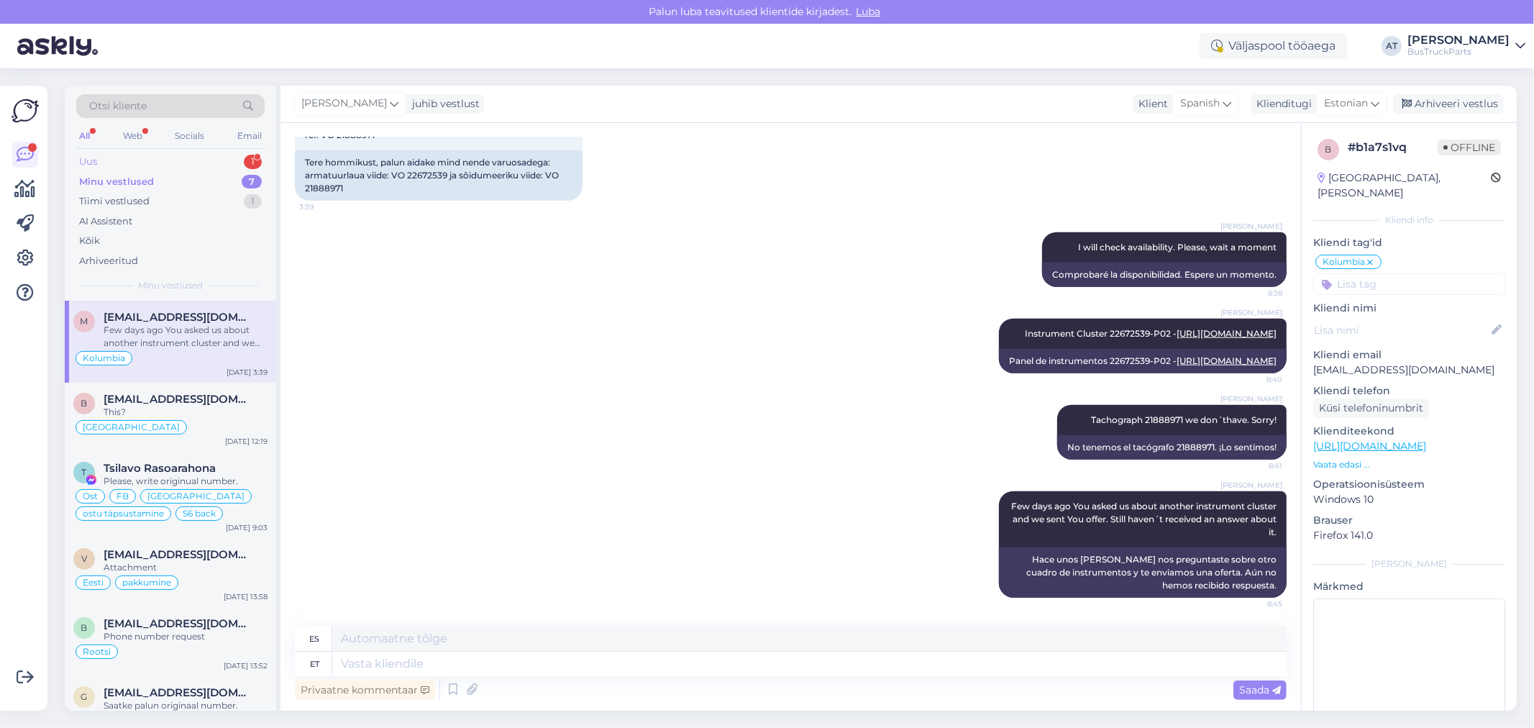
click at [156, 155] on div "Uus 1" at bounding box center [170, 162] width 188 height 20
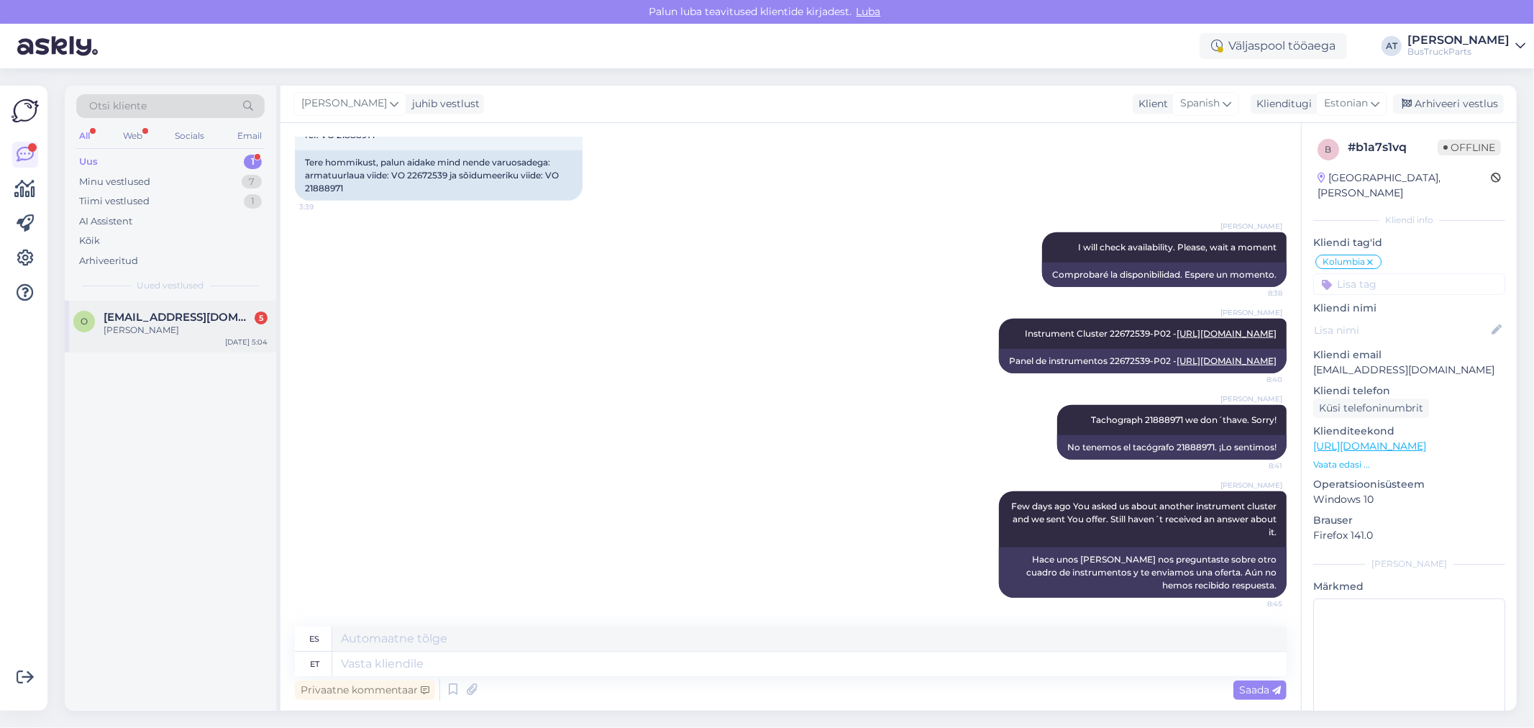
click at [192, 324] on div "[PERSON_NAME]" at bounding box center [186, 330] width 164 height 13
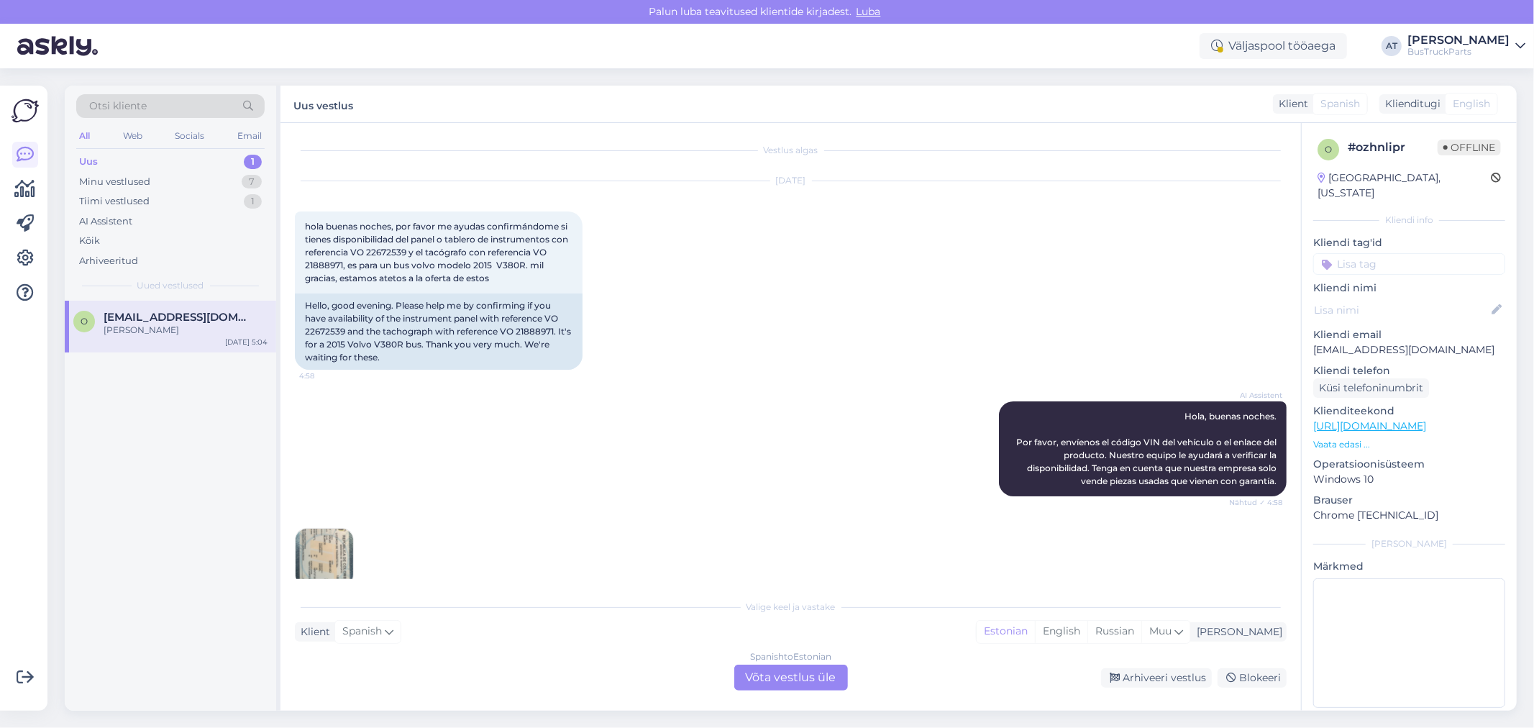
scroll to position [0, 0]
click at [339, 339] on div "Hello, good evening. Please help me by confirming if you have availability of t…" at bounding box center [439, 334] width 288 height 76
click at [339, 334] on div "Hello, good evening. Please help me by confirming if you have availability of t…" at bounding box center [439, 334] width 288 height 76
copy div "22672539"
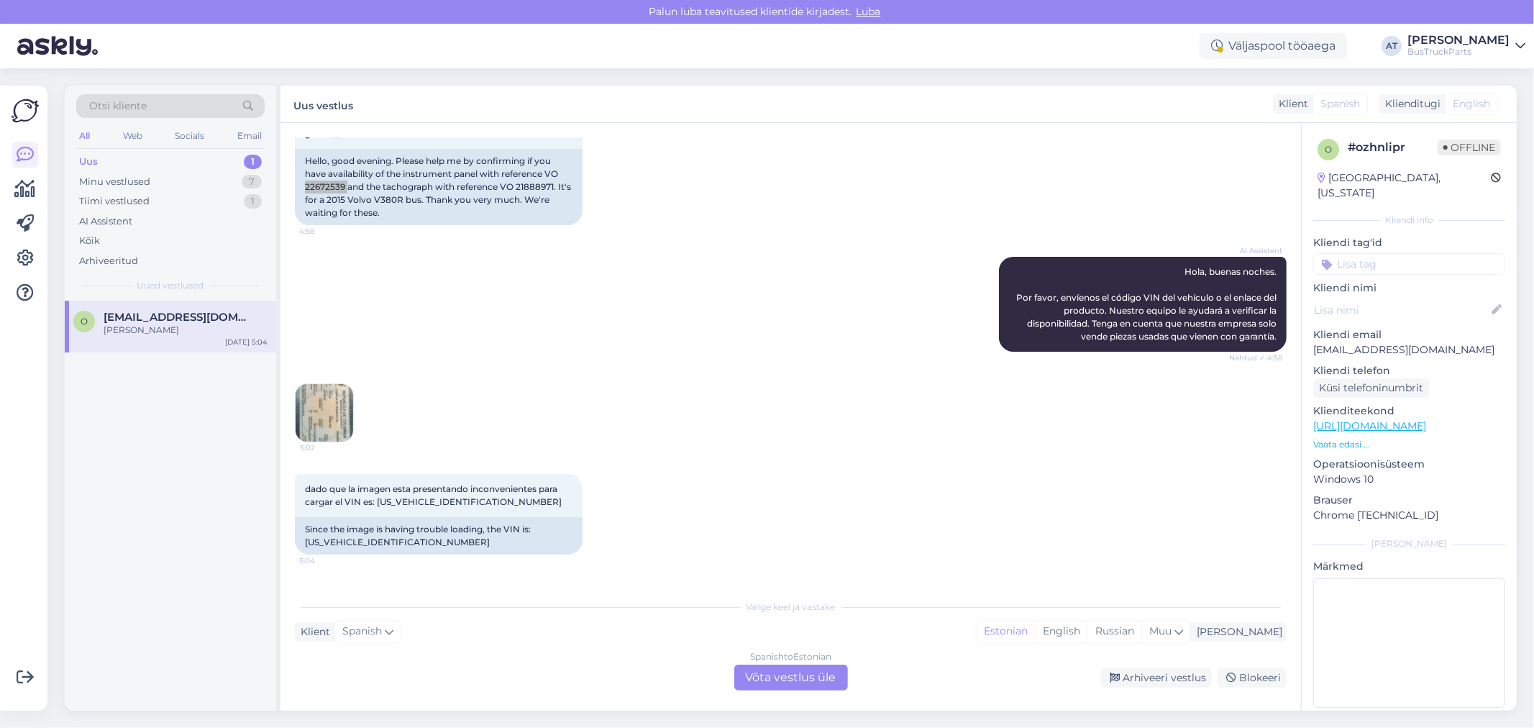
scroll to position [396, 0]
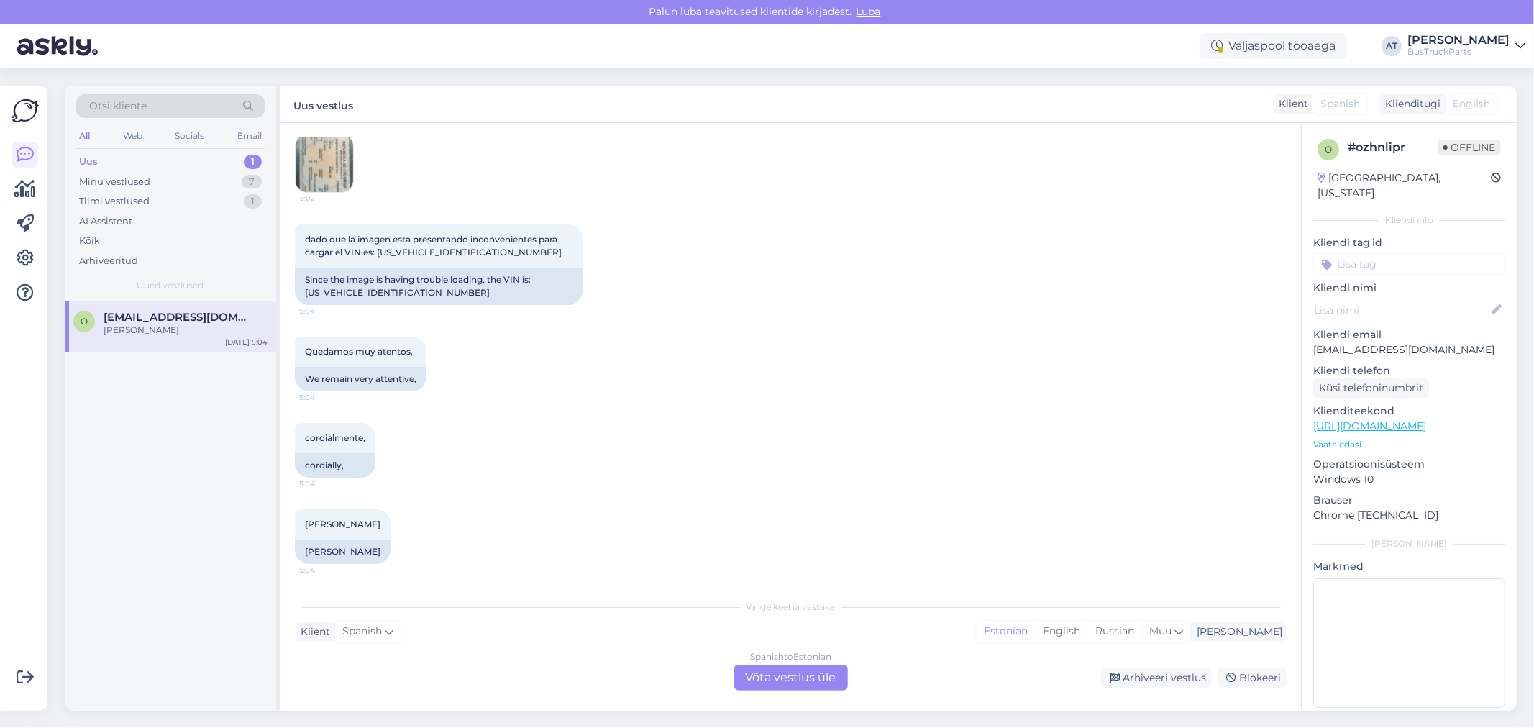
click at [788, 683] on div "Spanish to Estonian Võta vestlus üle" at bounding box center [791, 678] width 114 height 26
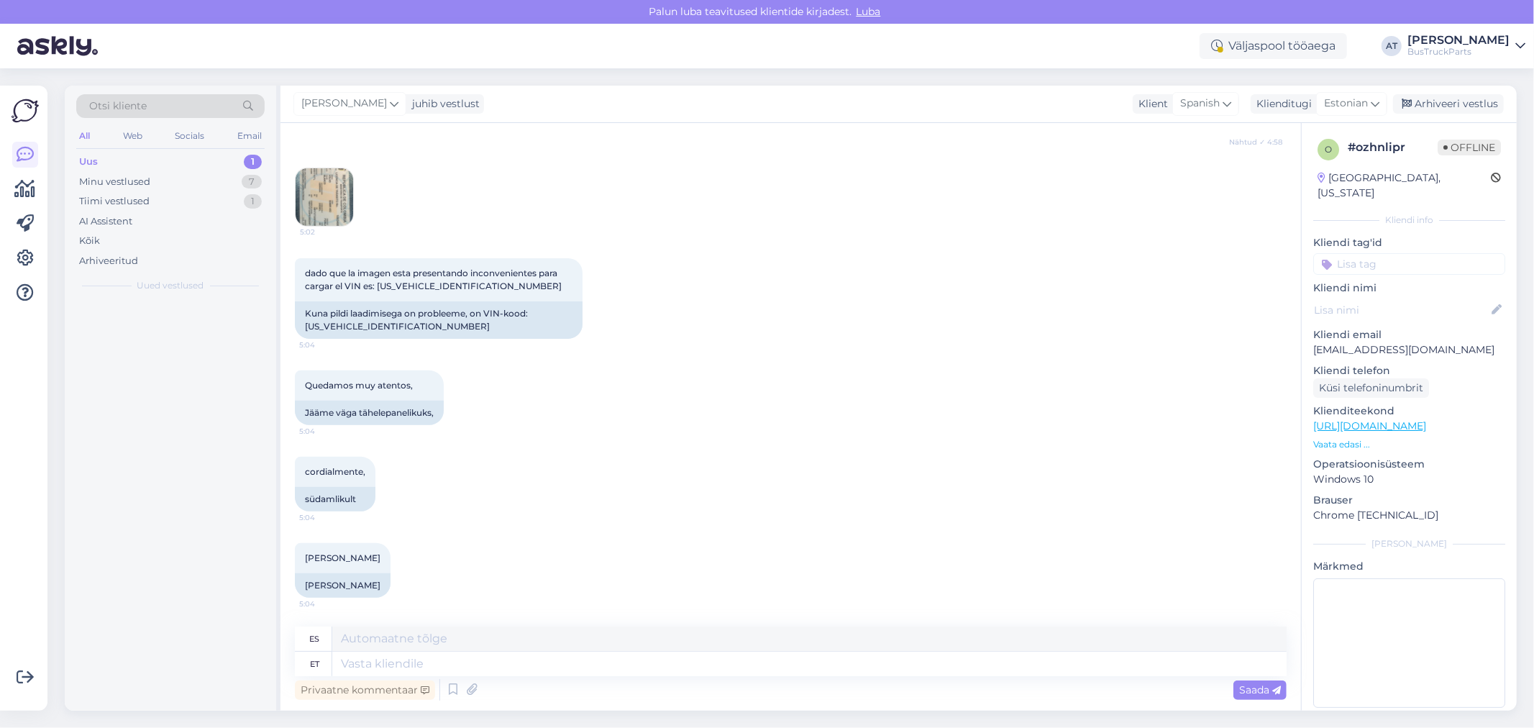
scroll to position [349, 0]
click at [768, 662] on textarea at bounding box center [809, 664] width 954 height 24
type textarea "Hello"
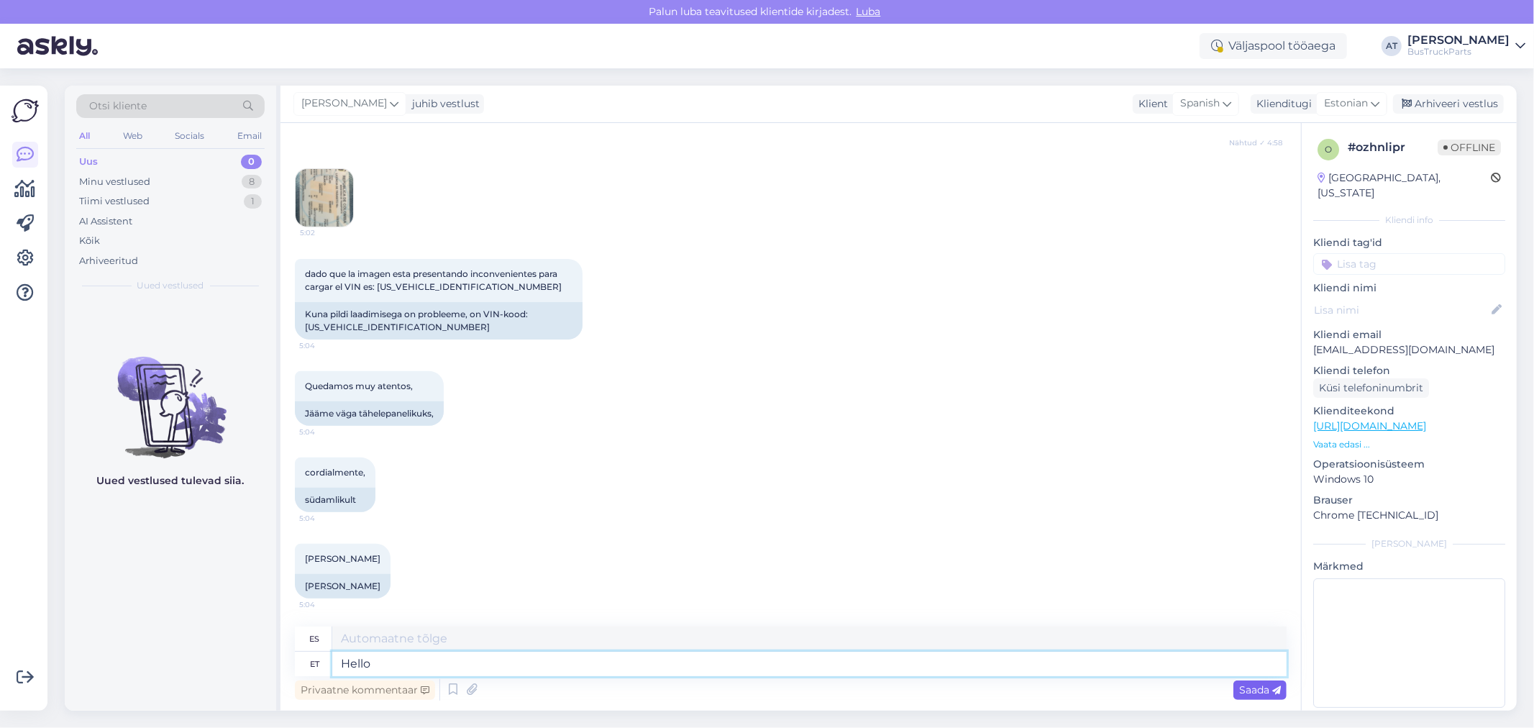
type textarea "Hola"
type textarea "Hello"
click at [1274, 698] on div "Saada" at bounding box center [1259, 689] width 53 height 19
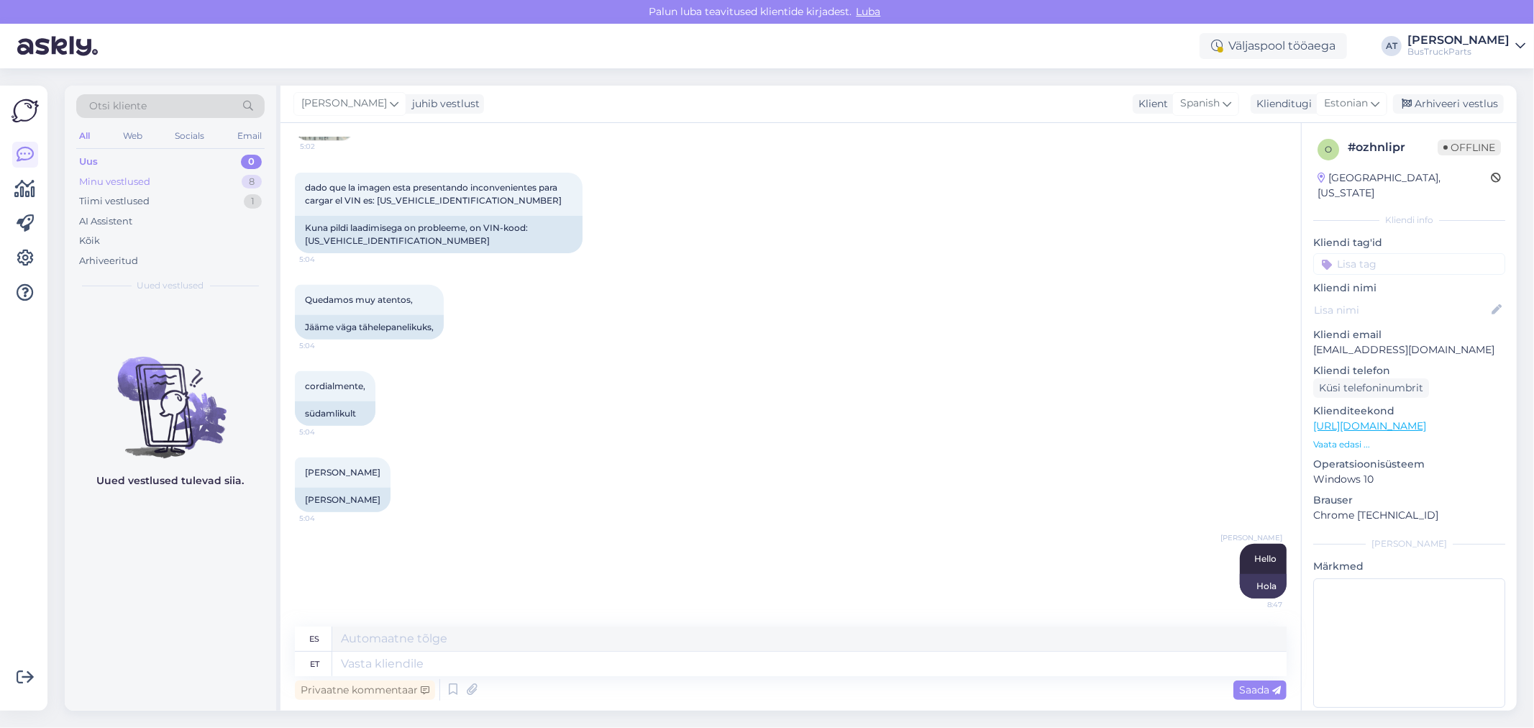
click at [127, 190] on div "Minu vestlused 8" at bounding box center [170, 182] width 188 height 20
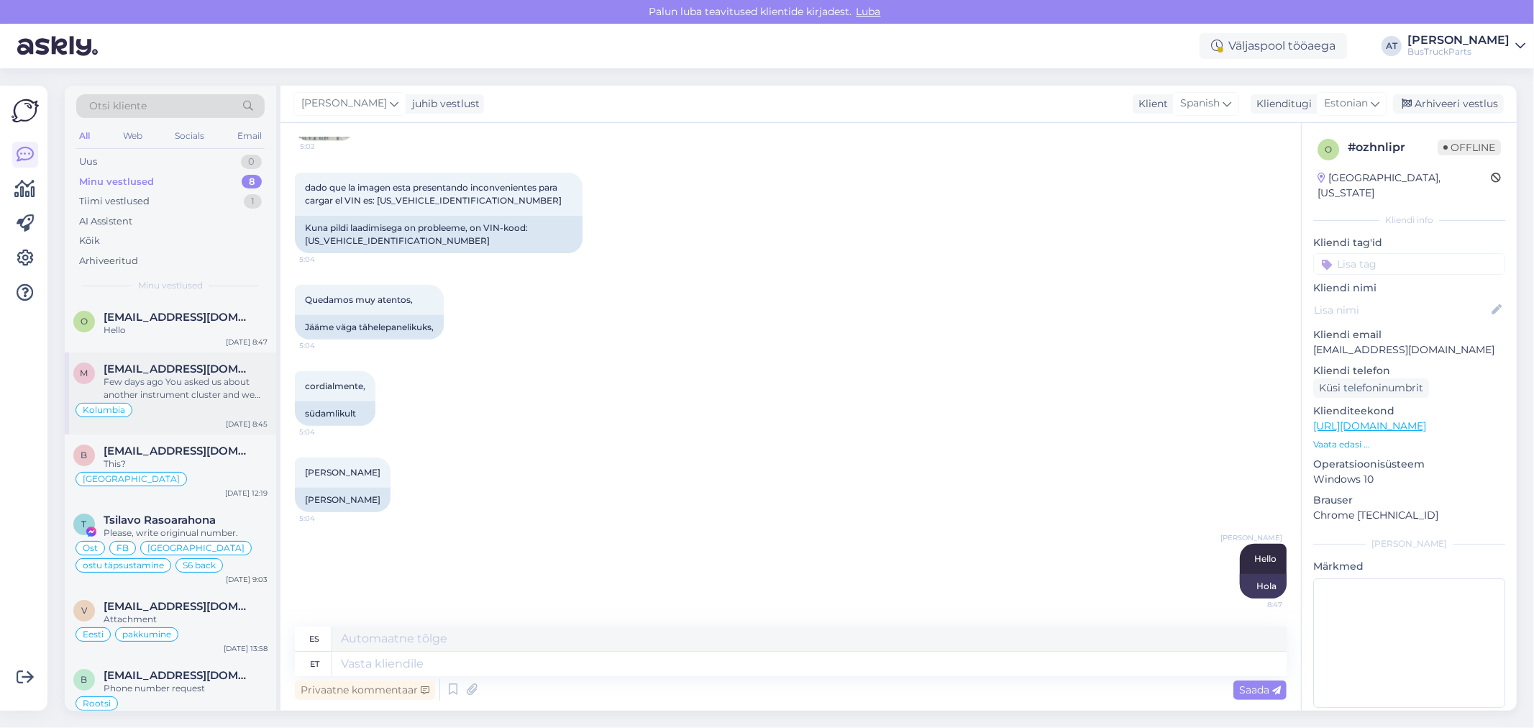
click at [183, 403] on div "Kolumbia" at bounding box center [170, 409] width 194 height 17
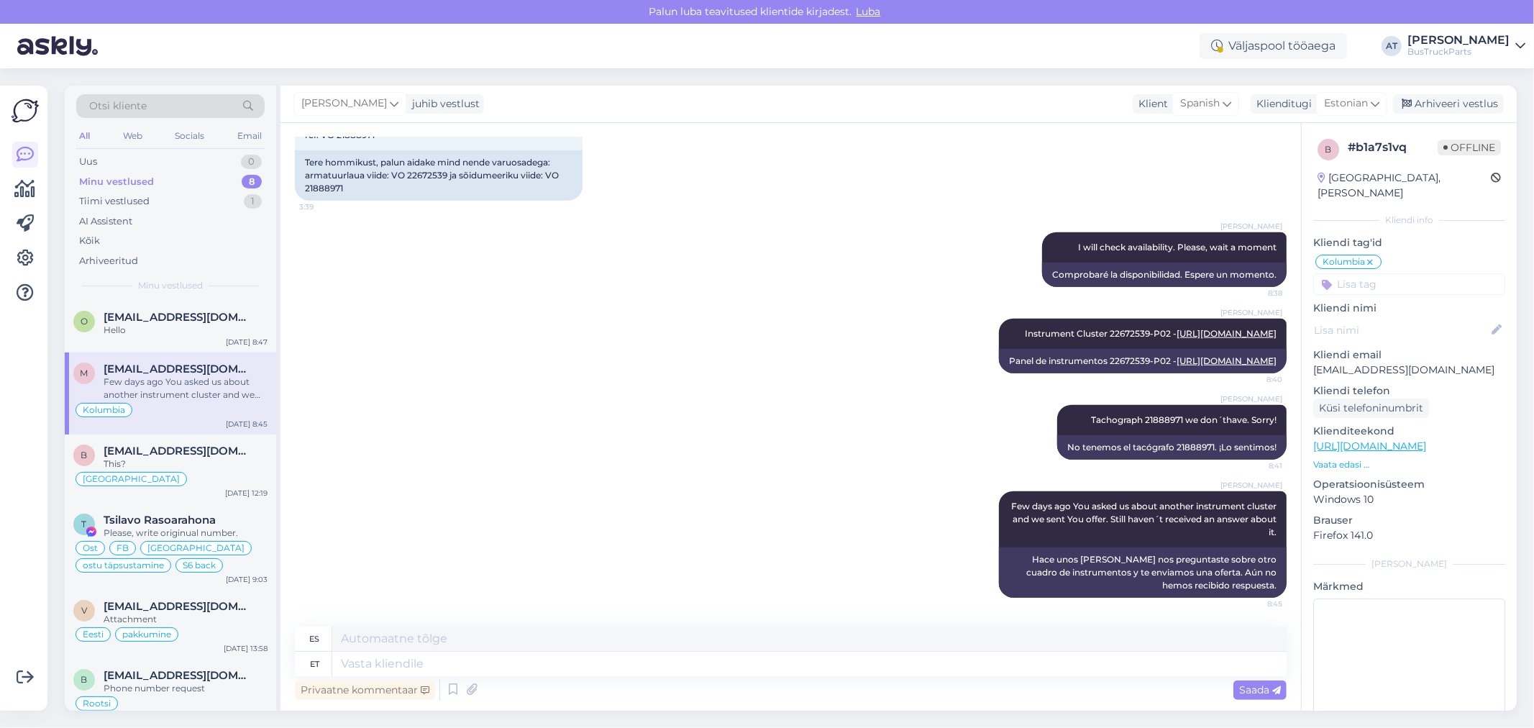
drag, startPoint x: 1105, startPoint y: 280, endPoint x: 1279, endPoint y: 307, distance: 175.4
click at [1279, 307] on div "Vestlus algas [DATE] Buenas tardes estoy interesado en un Grupo de Instrumento …" at bounding box center [797, 375] width 1005 height 476
copy span "Instrument Cluster 22672539-P02 - [URL][DOMAIN_NAME]"
click at [165, 325] on div "Hello" at bounding box center [186, 330] width 164 height 13
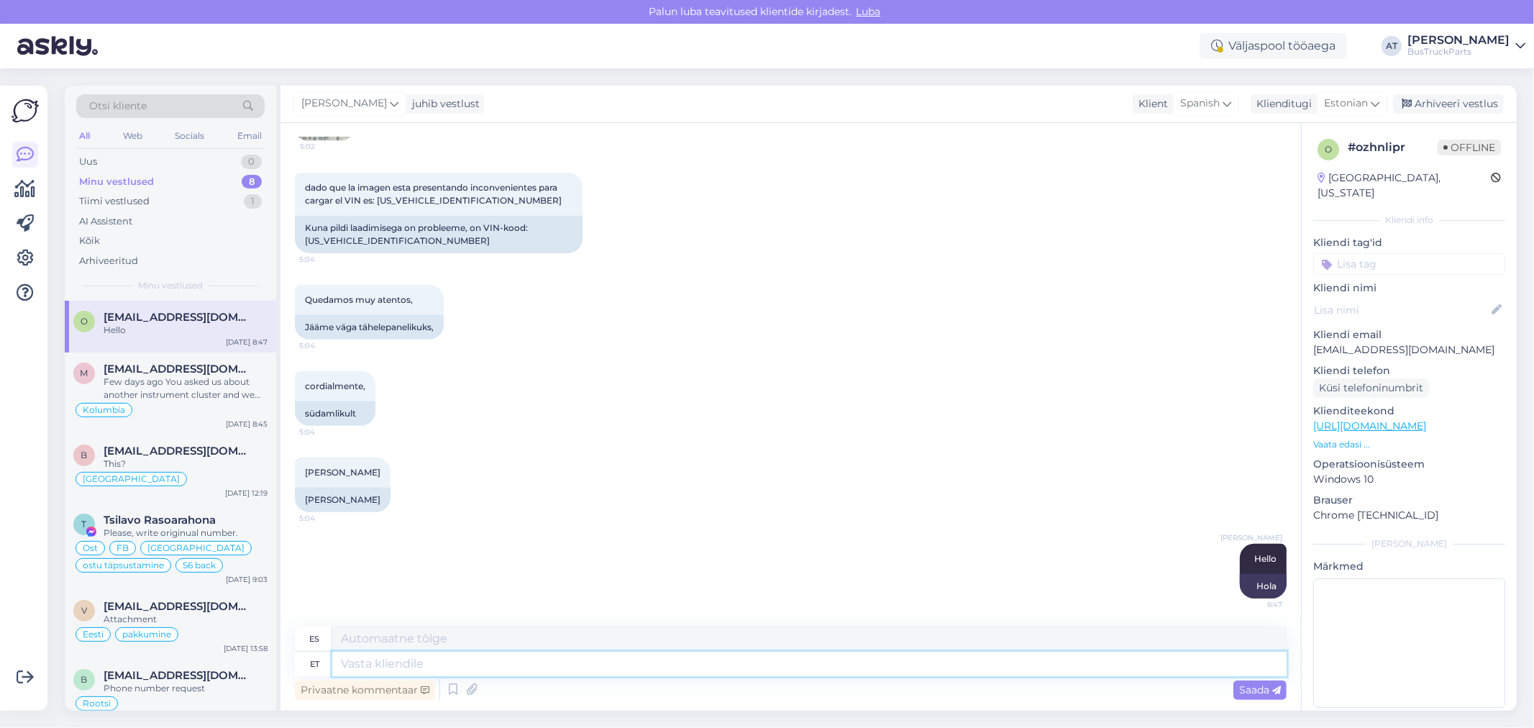
click at [698, 662] on textarea at bounding box center [809, 664] width 954 height 24
paste textarea "Instrument Cluster 22672539-P02 - [URL][DOMAIN_NAME]"
type textarea "Instrument Cluster 22672539-P02 - [URL][DOMAIN_NAME]"
type textarea "Panel de instrumentos 22672539-P02 - [URL][DOMAIN_NAME]"
type textarea "Instrument Cluster 22672539-P02 - [URL][DOMAIN_NAME]"
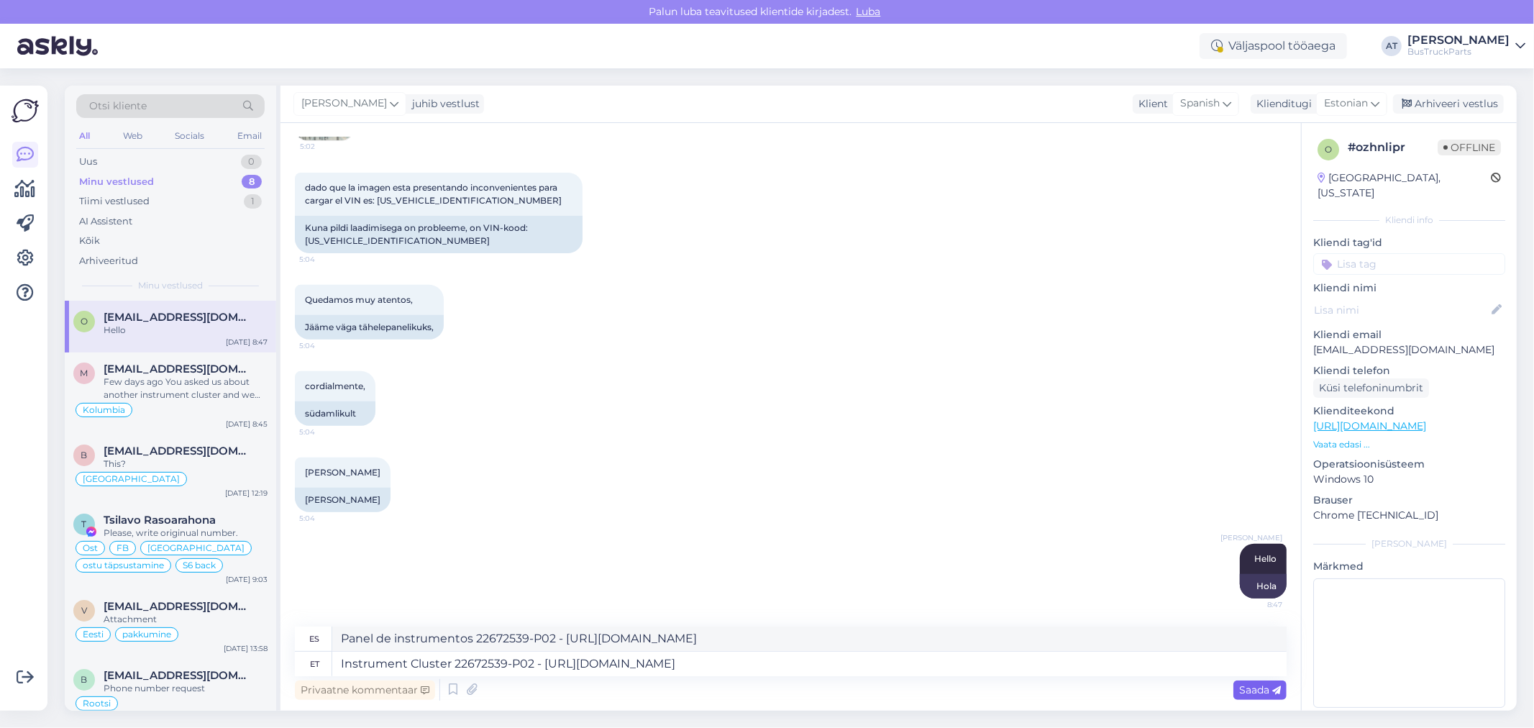
click at [1250, 687] on span "Saada" at bounding box center [1260, 689] width 42 height 13
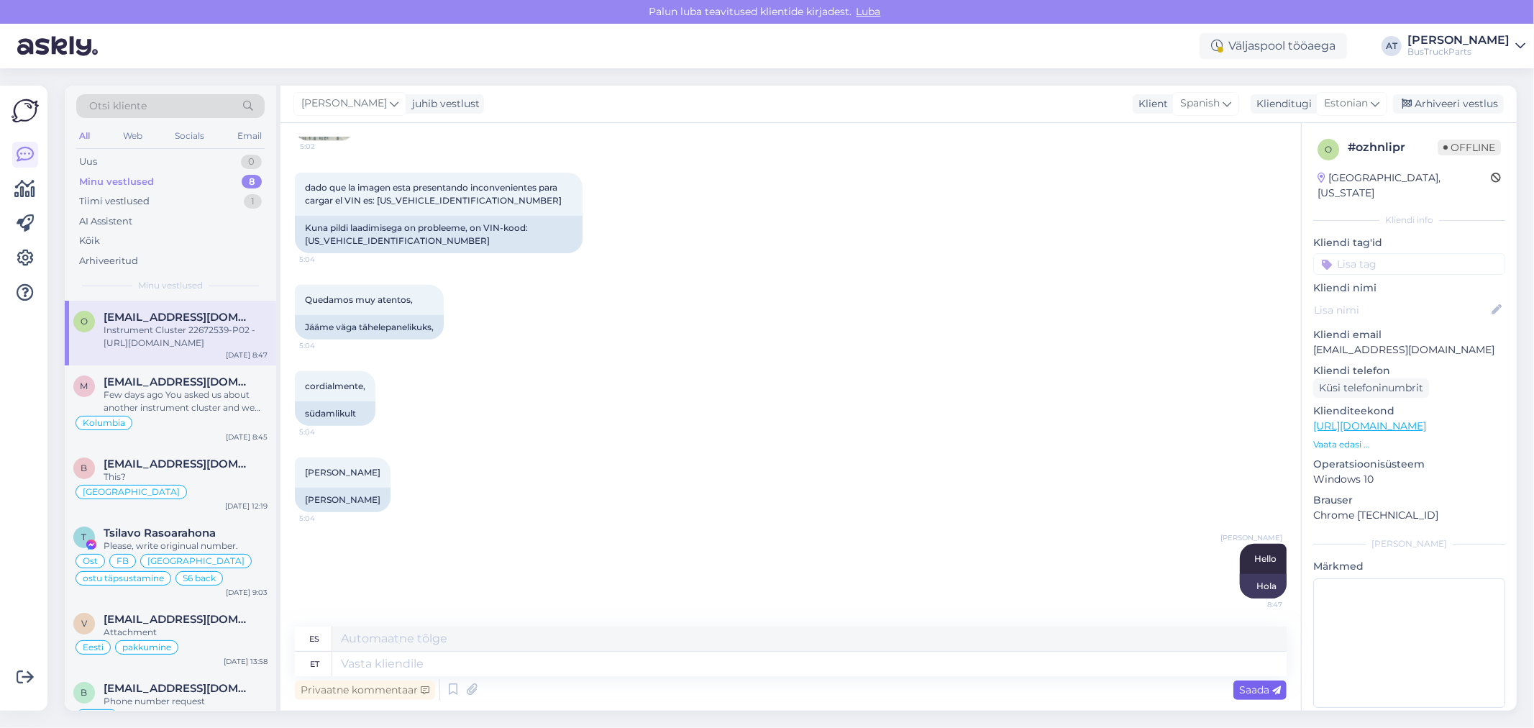
scroll to position [572, 0]
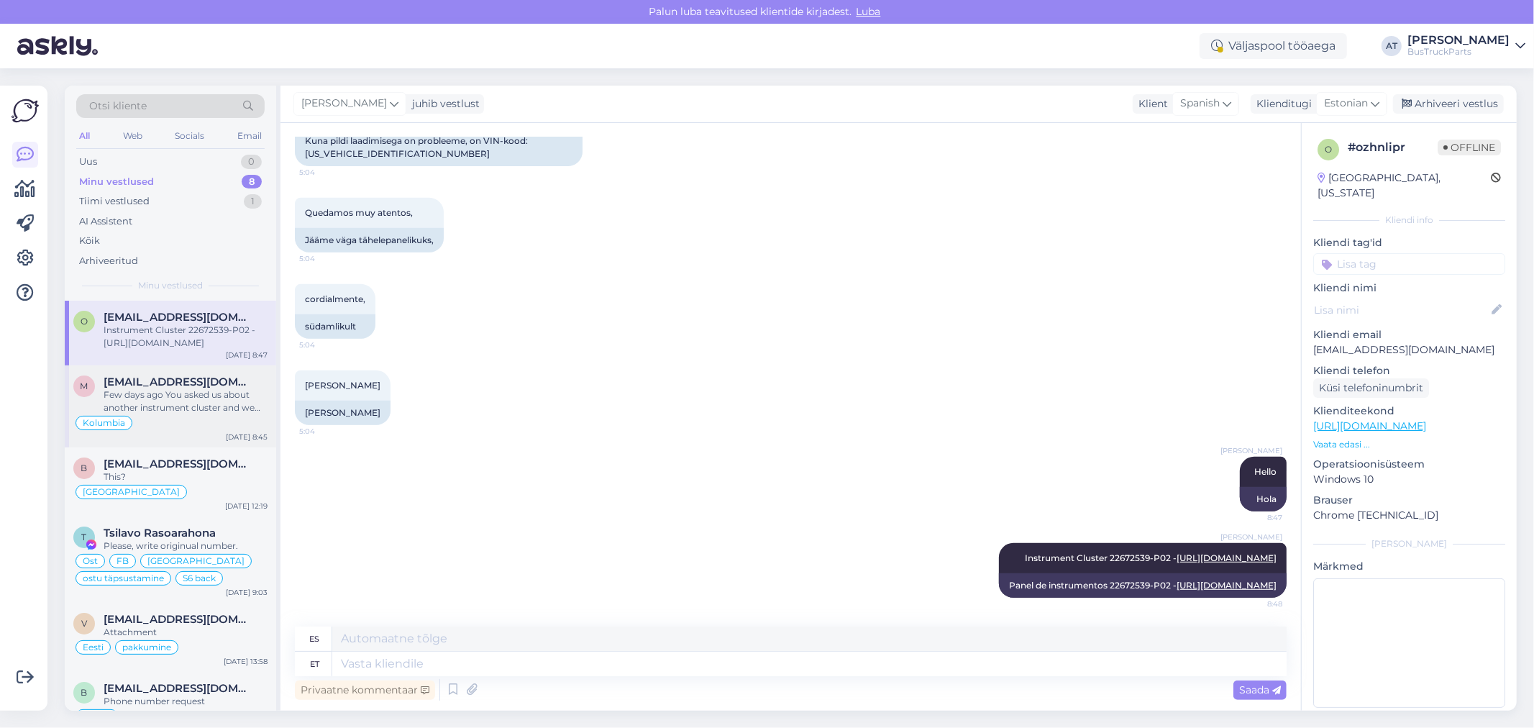
click at [167, 385] on span "[EMAIL_ADDRESS][DOMAIN_NAME]" at bounding box center [179, 381] width 150 height 13
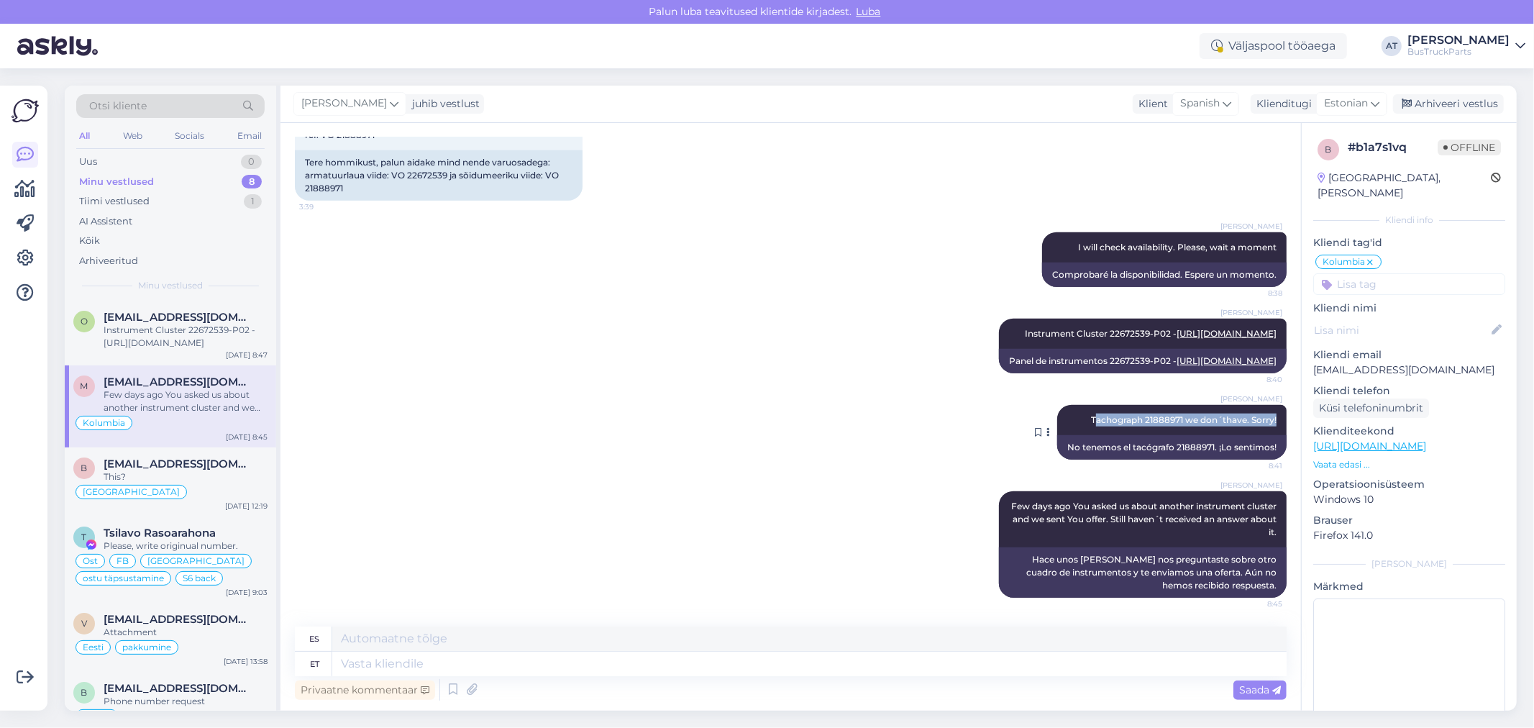
drag, startPoint x: 1080, startPoint y: 419, endPoint x: 1262, endPoint y: 415, distance: 182.7
click at [1262, 415] on span "Tachograph 21888971 we don´thave. Sorry!" at bounding box center [1184, 419] width 186 height 11
click at [1190, 419] on span "Tachograph 21888971 we don´thave. Sorry!" at bounding box center [1184, 419] width 186 height 11
drag, startPoint x: 1072, startPoint y: 418, endPoint x: 1269, endPoint y: 420, distance: 197.1
click at [1269, 420] on div "[PERSON_NAME] 21888971 we don´thave. Sorry! 8:41" at bounding box center [1171, 420] width 229 height 30
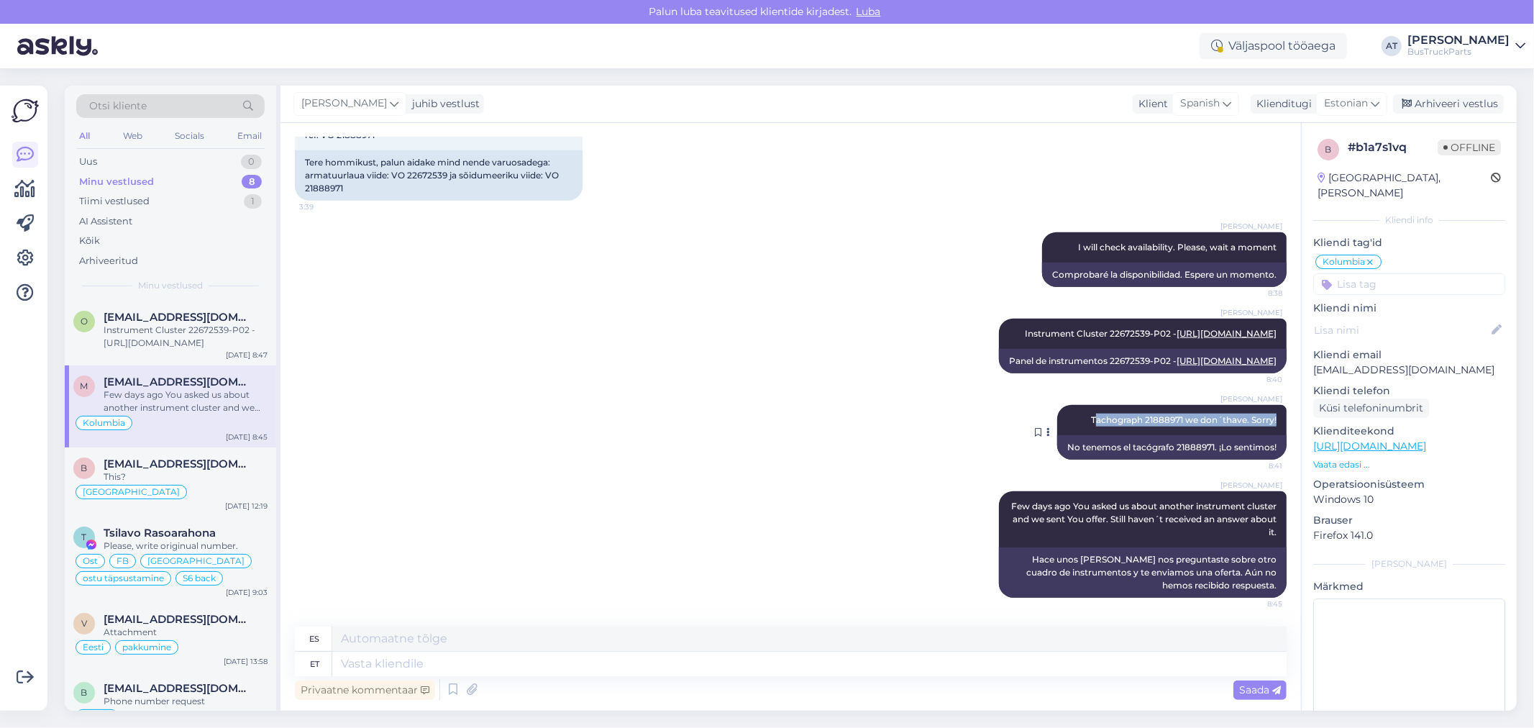
copy span "Tachograph 21888971 we don´thave. Sorry!"
click at [180, 326] on div "Instrument Cluster 22672539-P02 - [URL][DOMAIN_NAME]" at bounding box center [186, 337] width 164 height 26
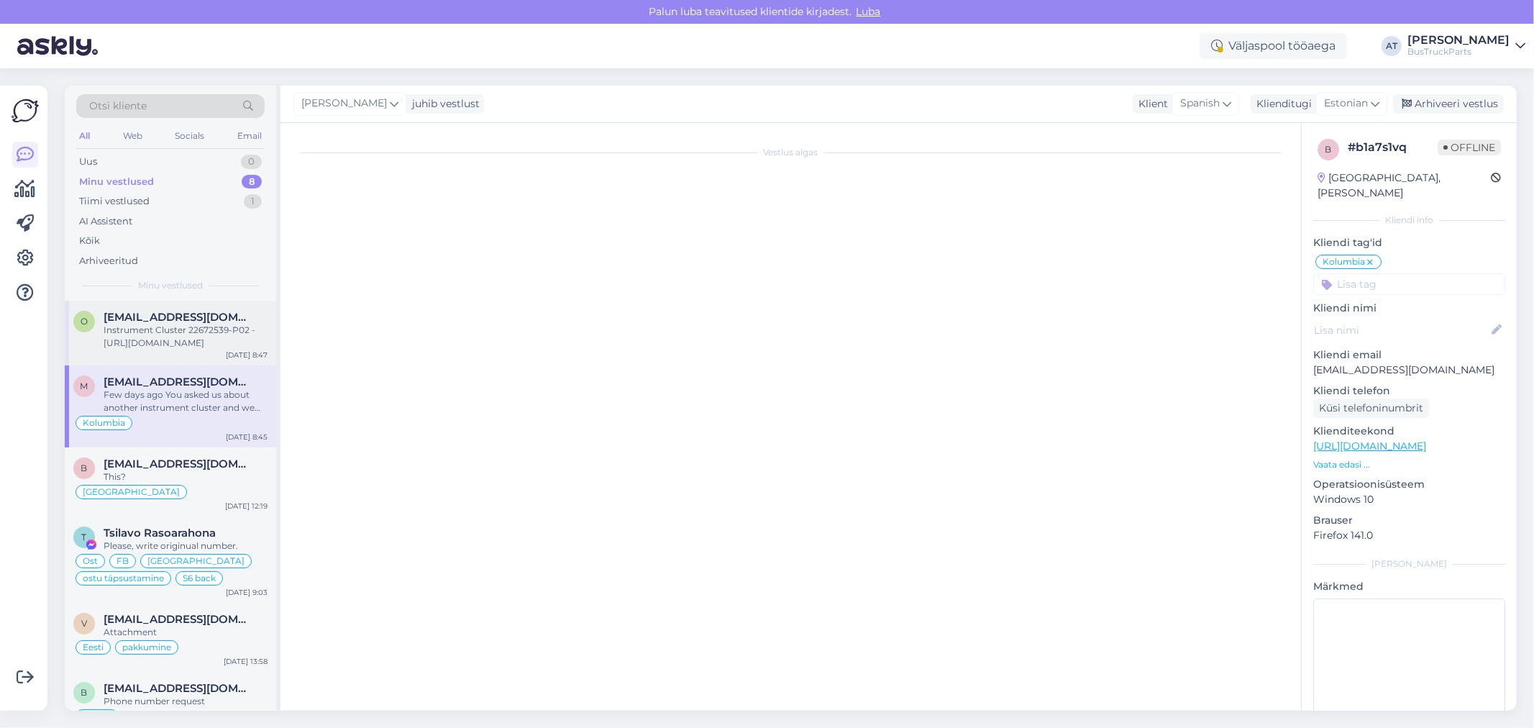
scroll to position [572, 0]
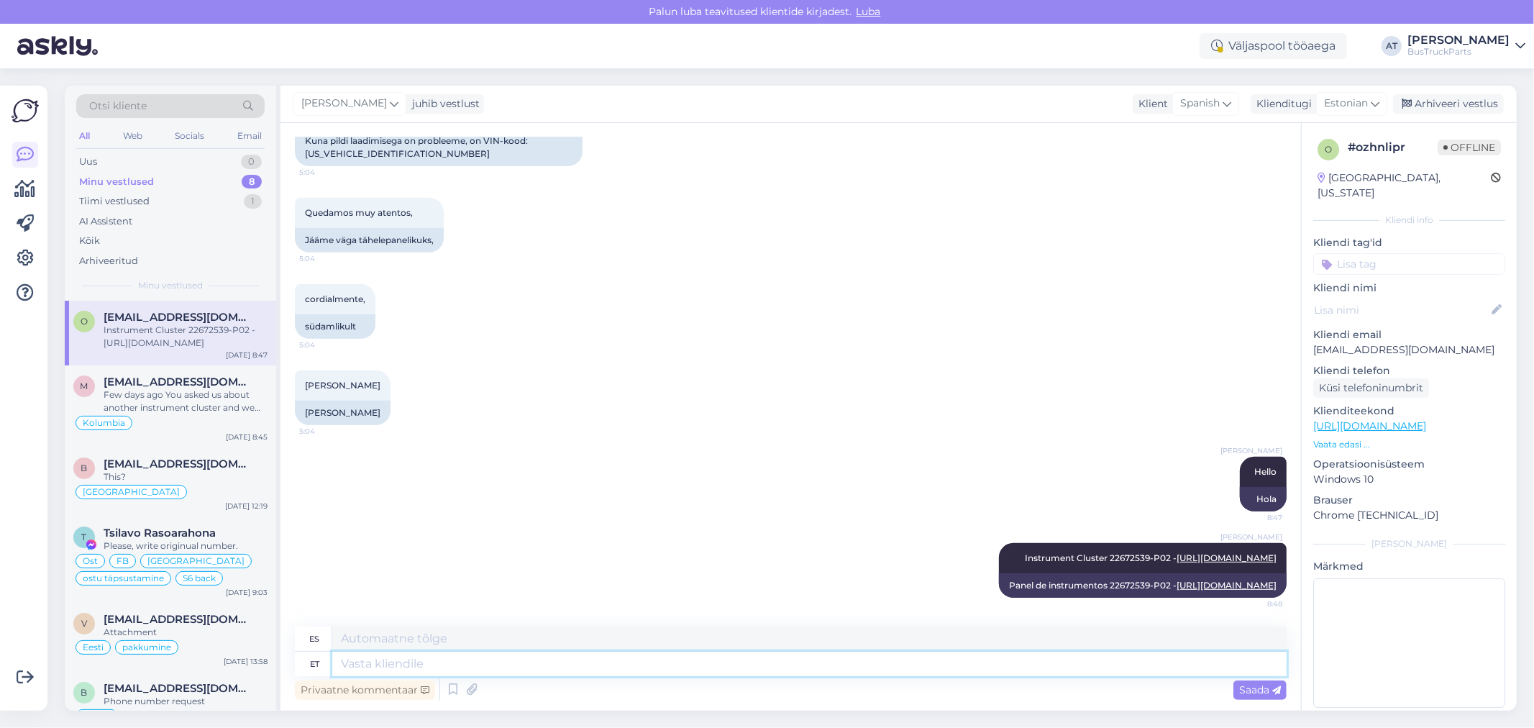
click at [576, 660] on textarea at bounding box center [809, 664] width 954 height 24
paste textarea "Tachograph 21888971 we don´thave. Sorry!"
type textarea "Tachograph 21888971 we don´thave. Sorry!"
type textarea "No tenemos el tacógrafo 21888971. ¡Lo sentimos!"
